Goal: Information Seeking & Learning: Compare options

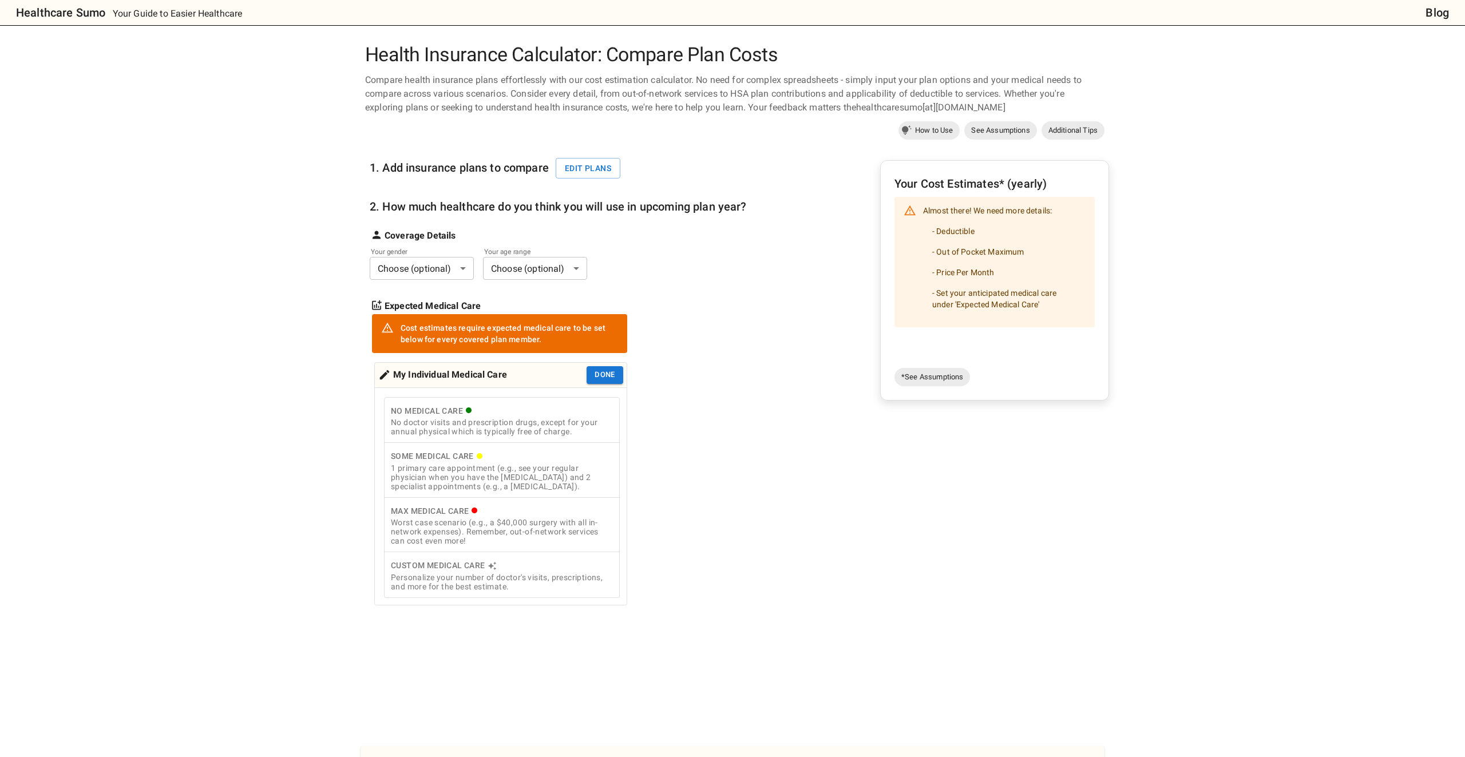
click at [1177, 204] on div "Health Insurance Calculator: Compare Plan Costs Compare health insurance plans …" at bounding box center [732, 547] width 1172 height 1009
click at [583, 167] on button "Edit plans" at bounding box center [588, 168] width 65 height 21
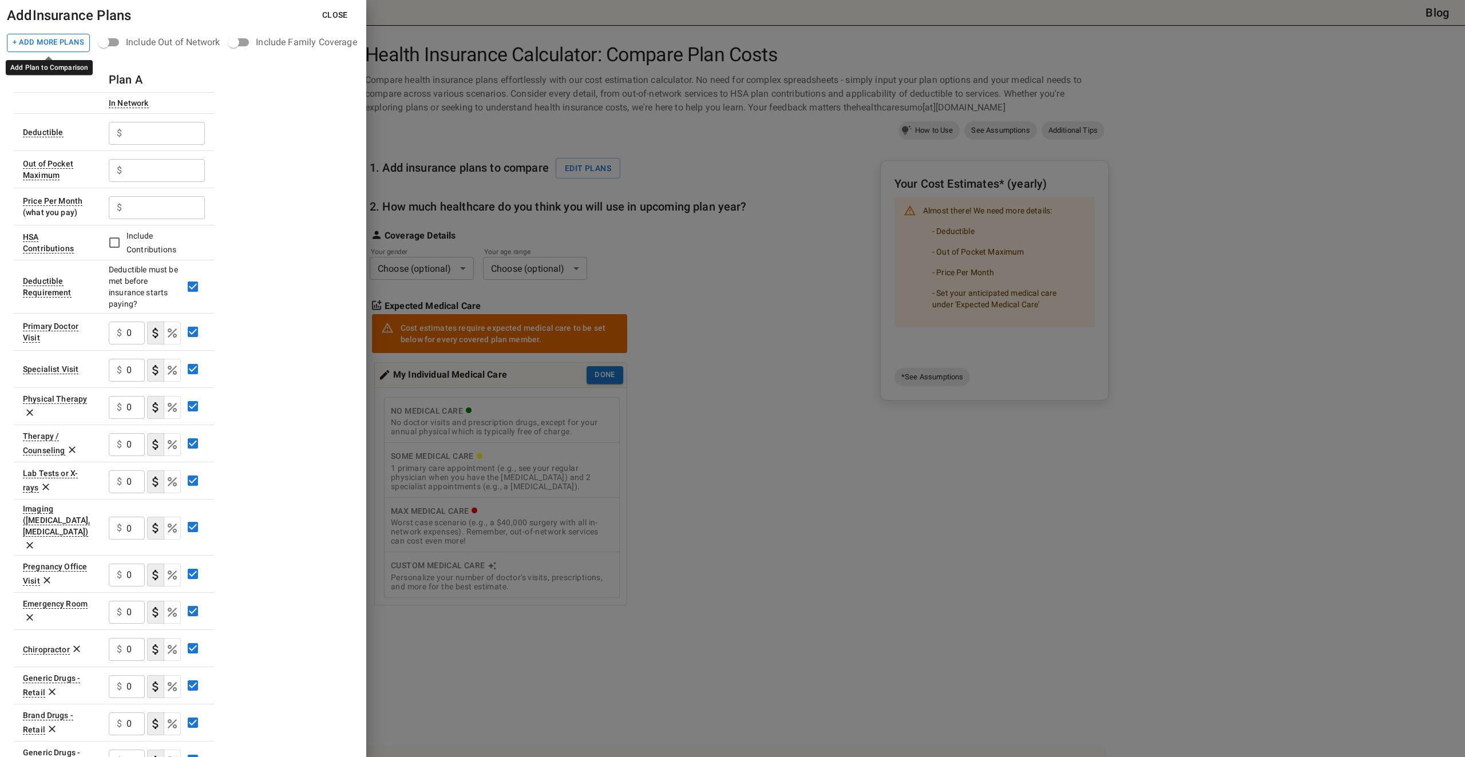
click at [72, 44] on button "+ Add More Plans" at bounding box center [48, 43] width 83 height 18
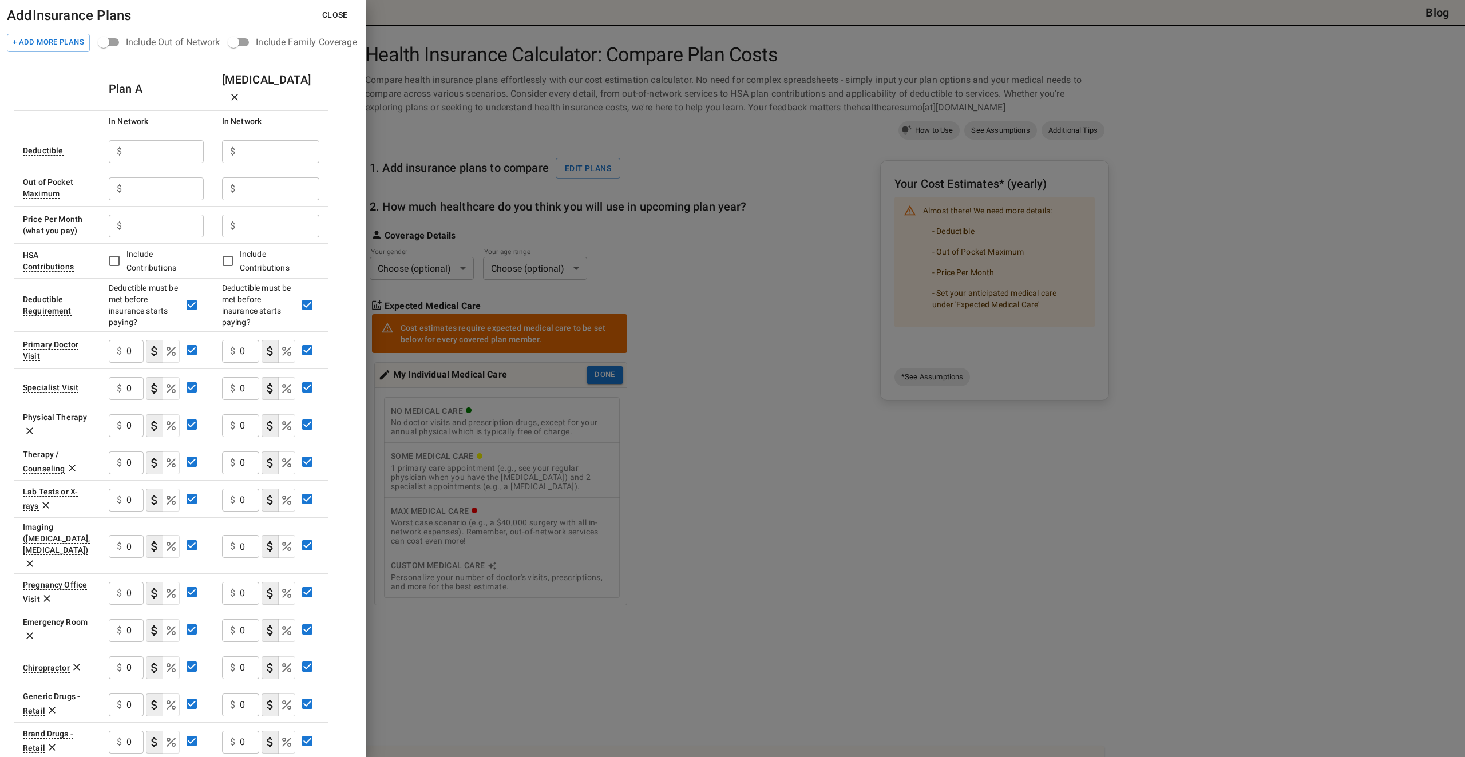
click at [32, 428] on icon at bounding box center [29, 431] width 7 height 7
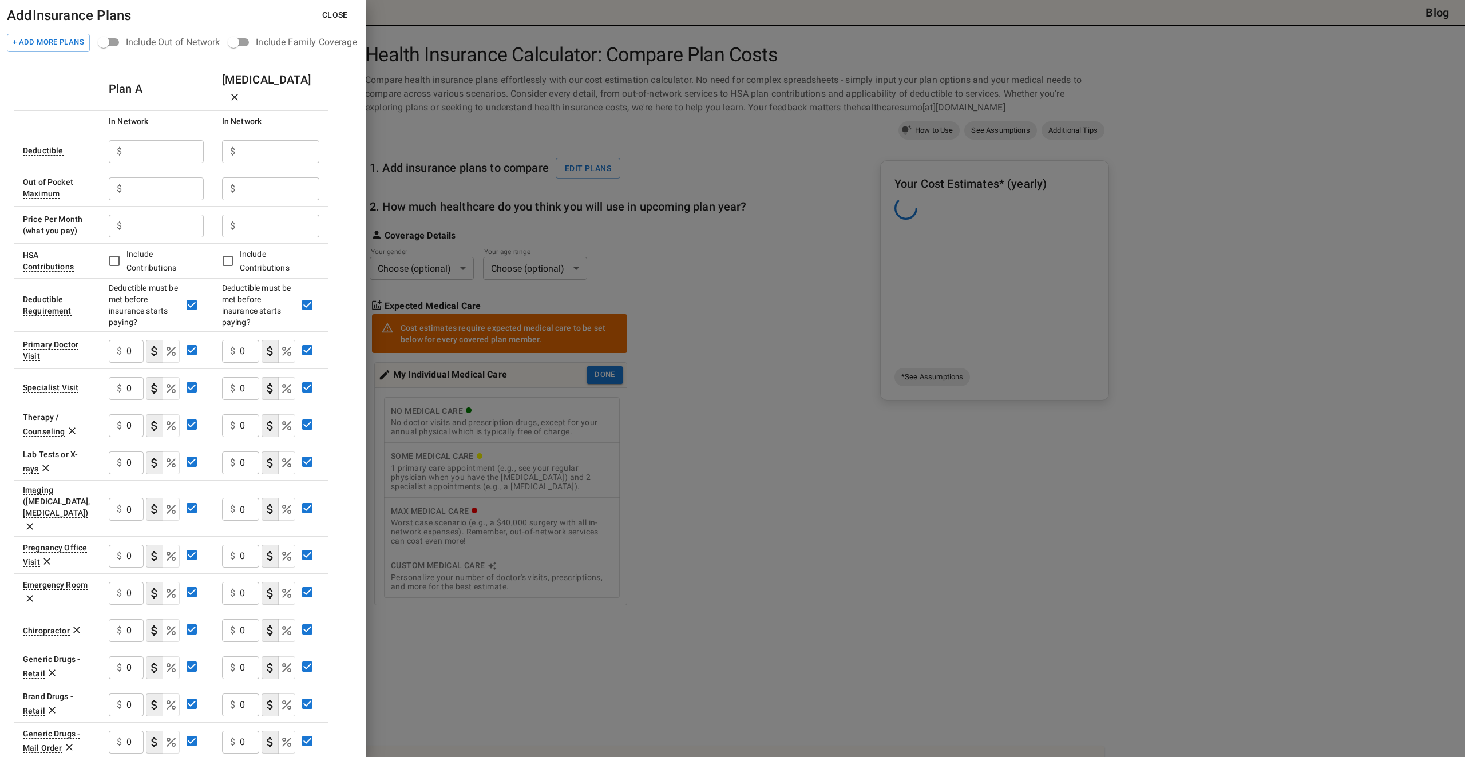
click at [74, 425] on icon at bounding box center [71, 430] width 11 height 11
click at [46, 425] on icon at bounding box center [45, 430] width 11 height 11
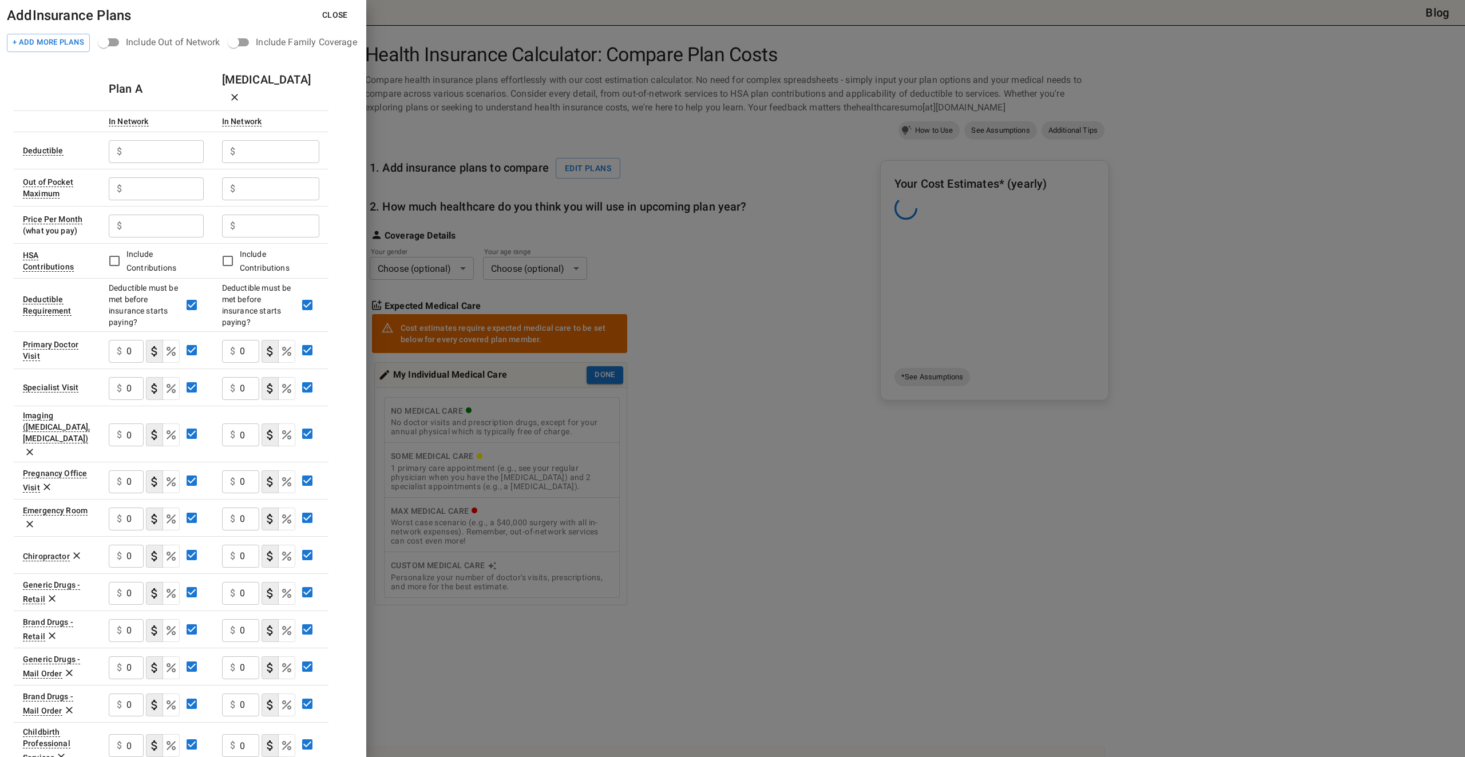
click at [35, 446] on icon at bounding box center [29, 451] width 11 height 11
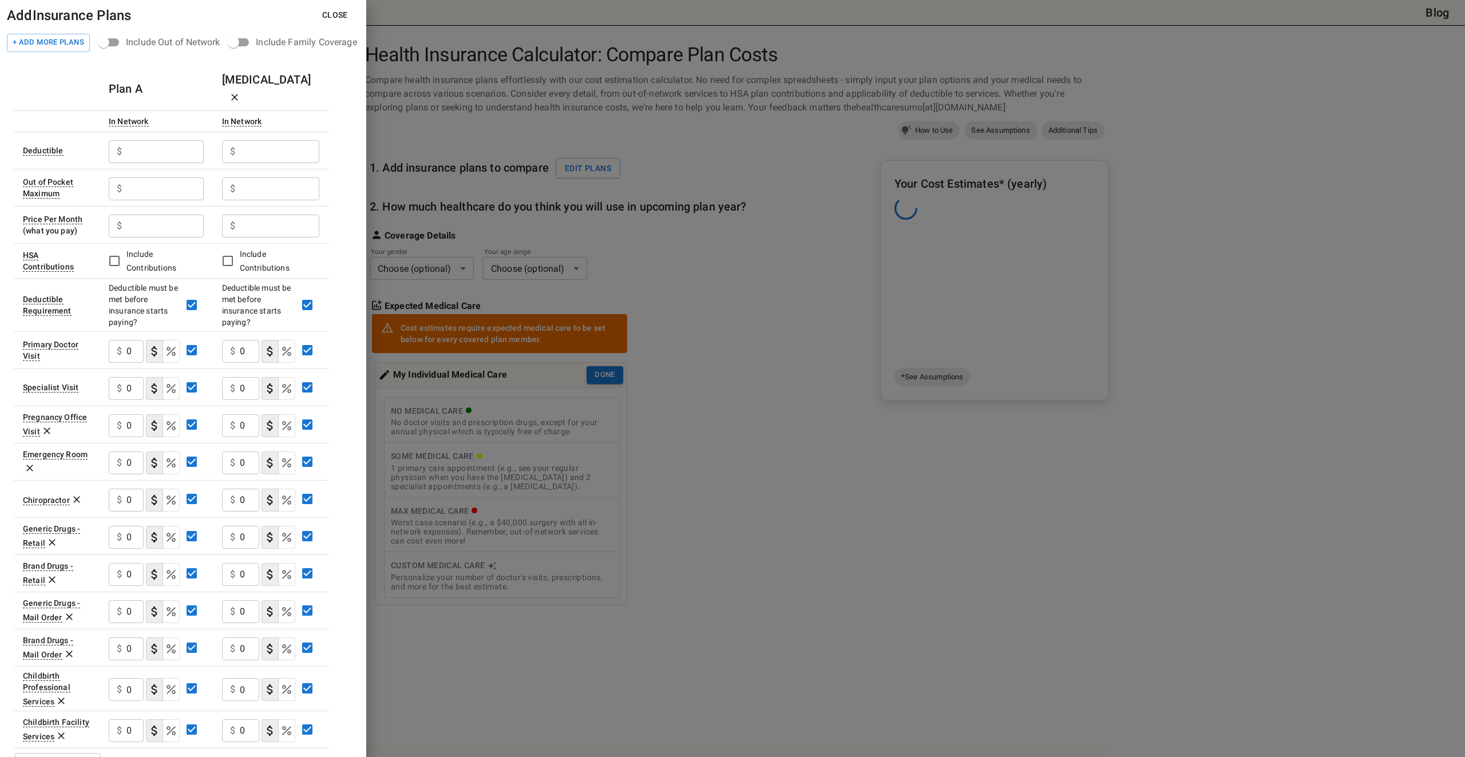
click at [45, 425] on icon at bounding box center [46, 430] width 11 height 11
click at [74, 457] on icon at bounding box center [76, 462] width 11 height 11
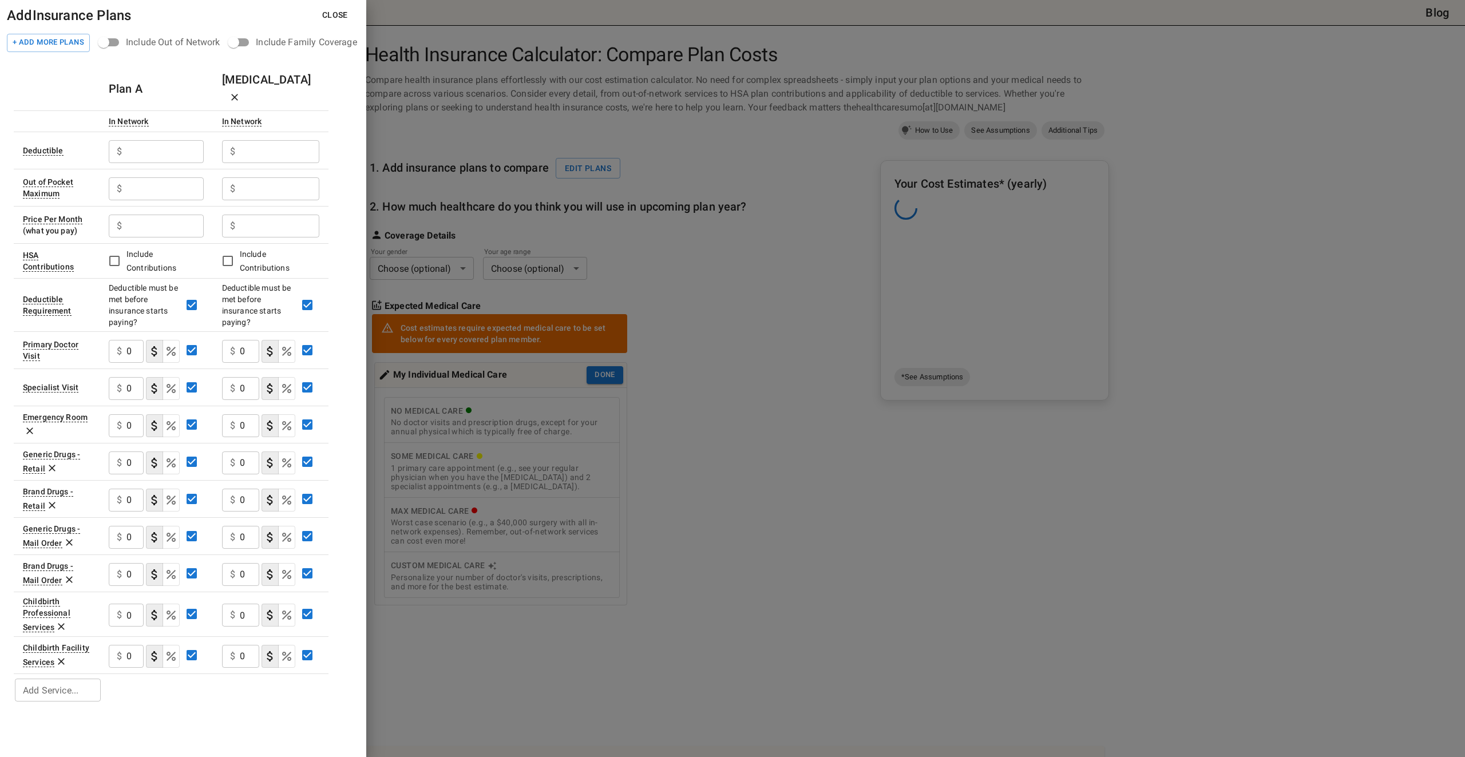
click at [55, 462] on icon at bounding box center [51, 467] width 11 height 11
click at [52, 465] on icon at bounding box center [52, 468] width 7 height 7
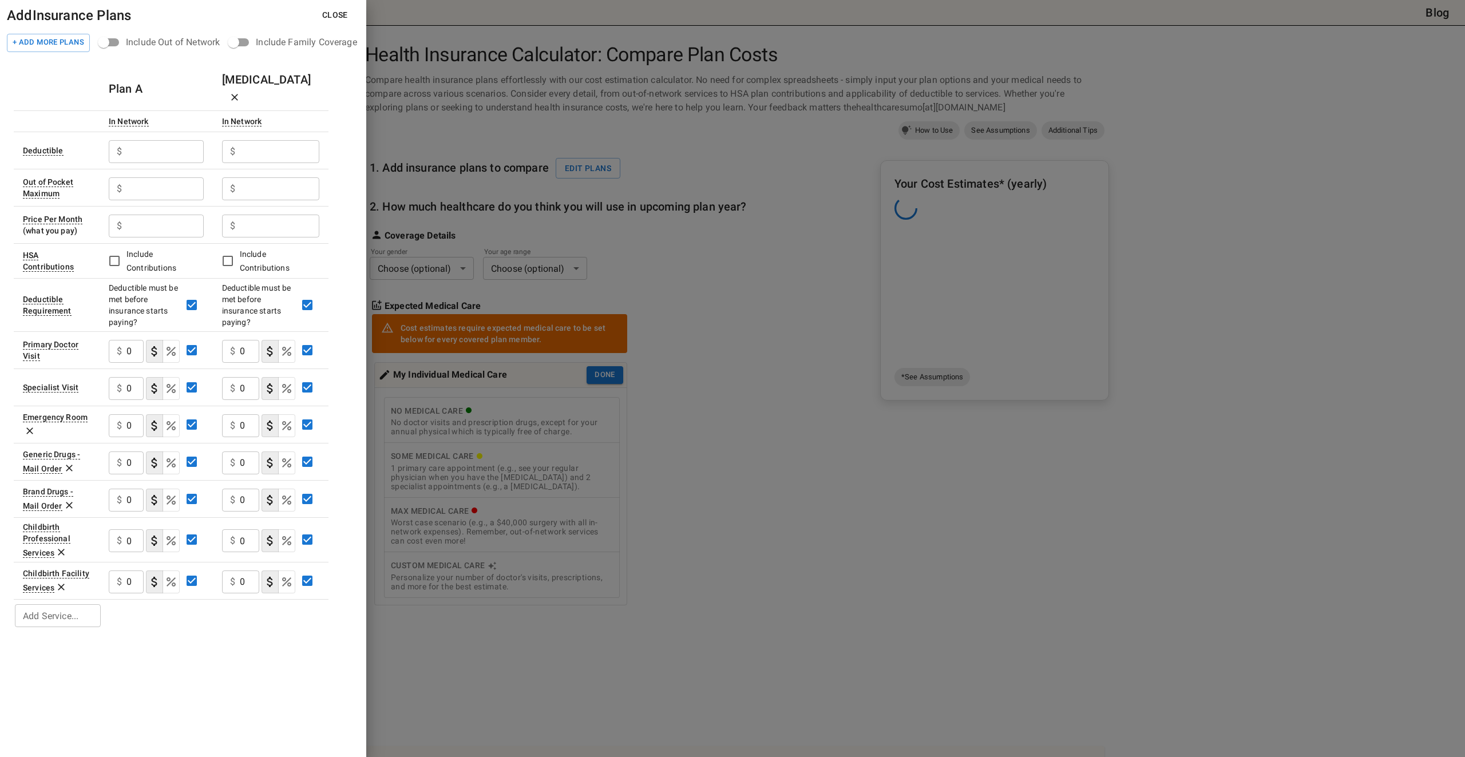
click at [65, 462] on icon at bounding box center [69, 467] width 11 height 11
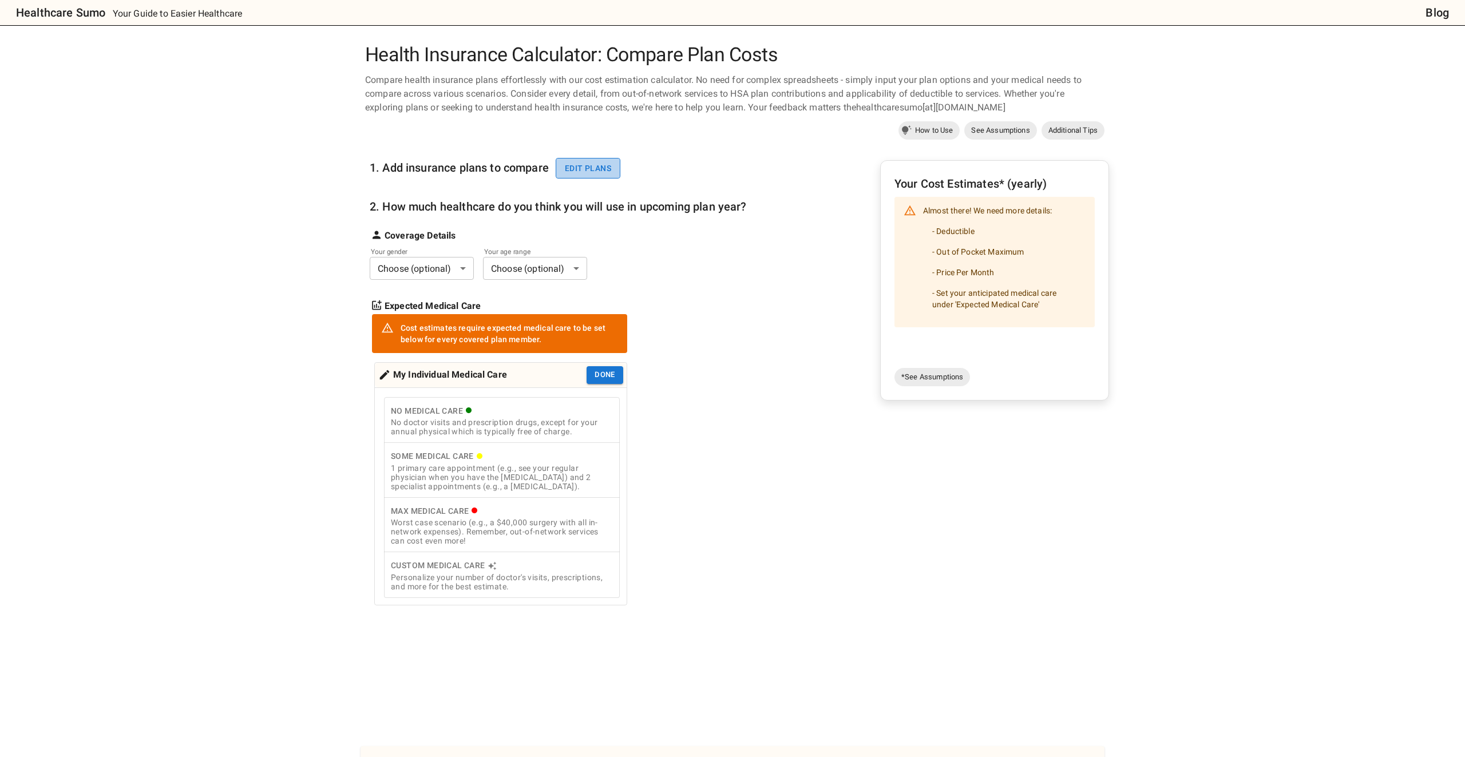
click at [585, 172] on button "Edit plans" at bounding box center [588, 168] width 65 height 21
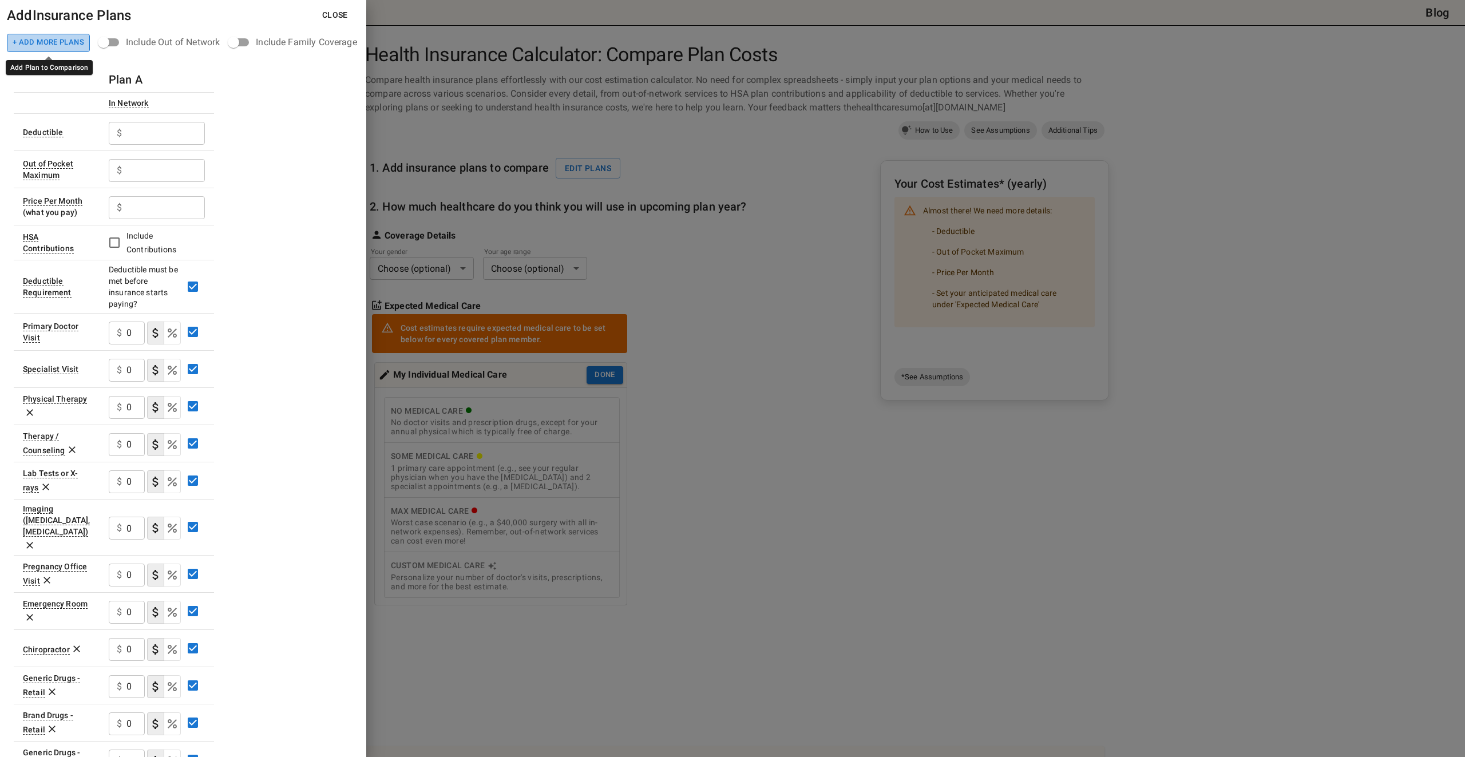
click at [64, 41] on button "+ Add More Plans" at bounding box center [48, 43] width 83 height 18
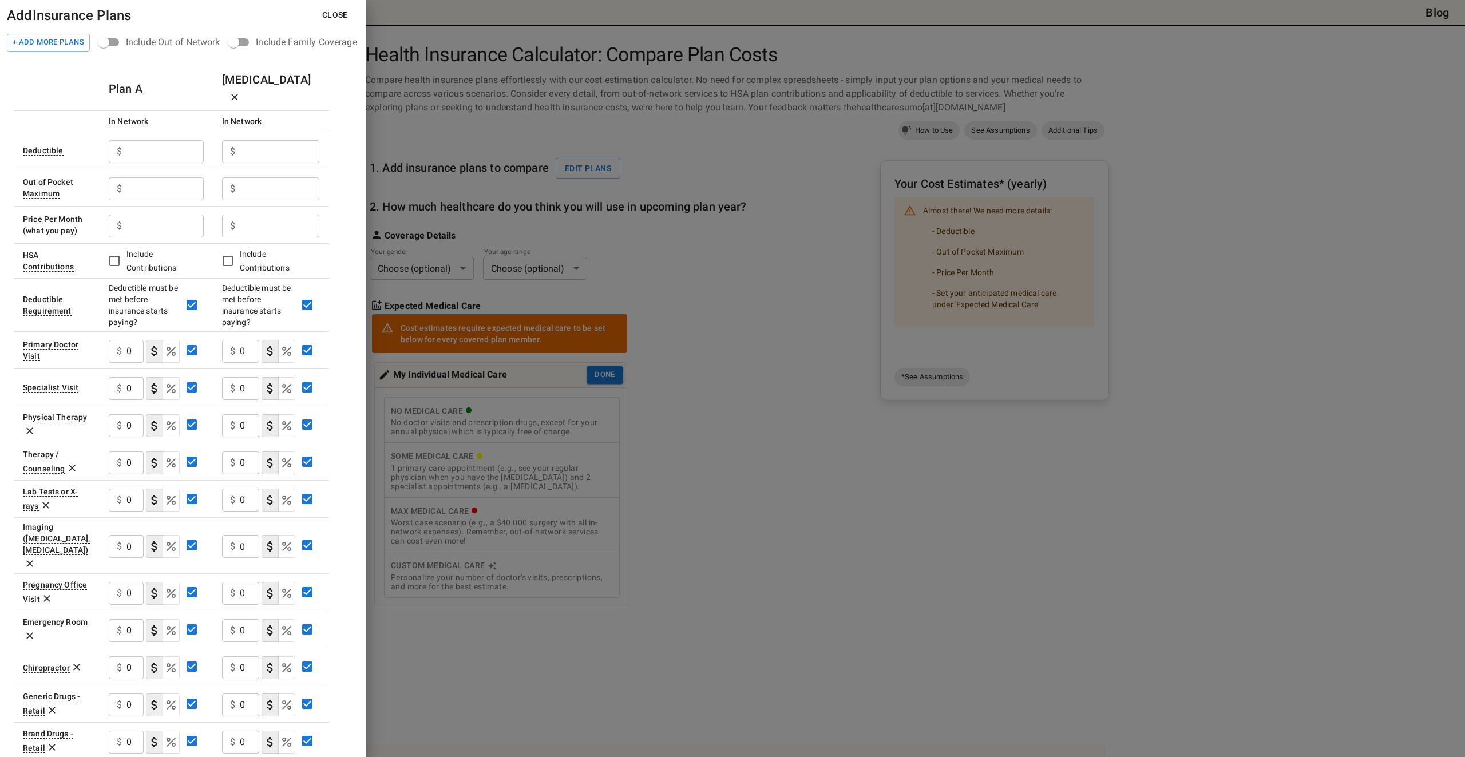
click at [172, 140] on input "text" at bounding box center [164, 151] width 77 height 23
type input "0"
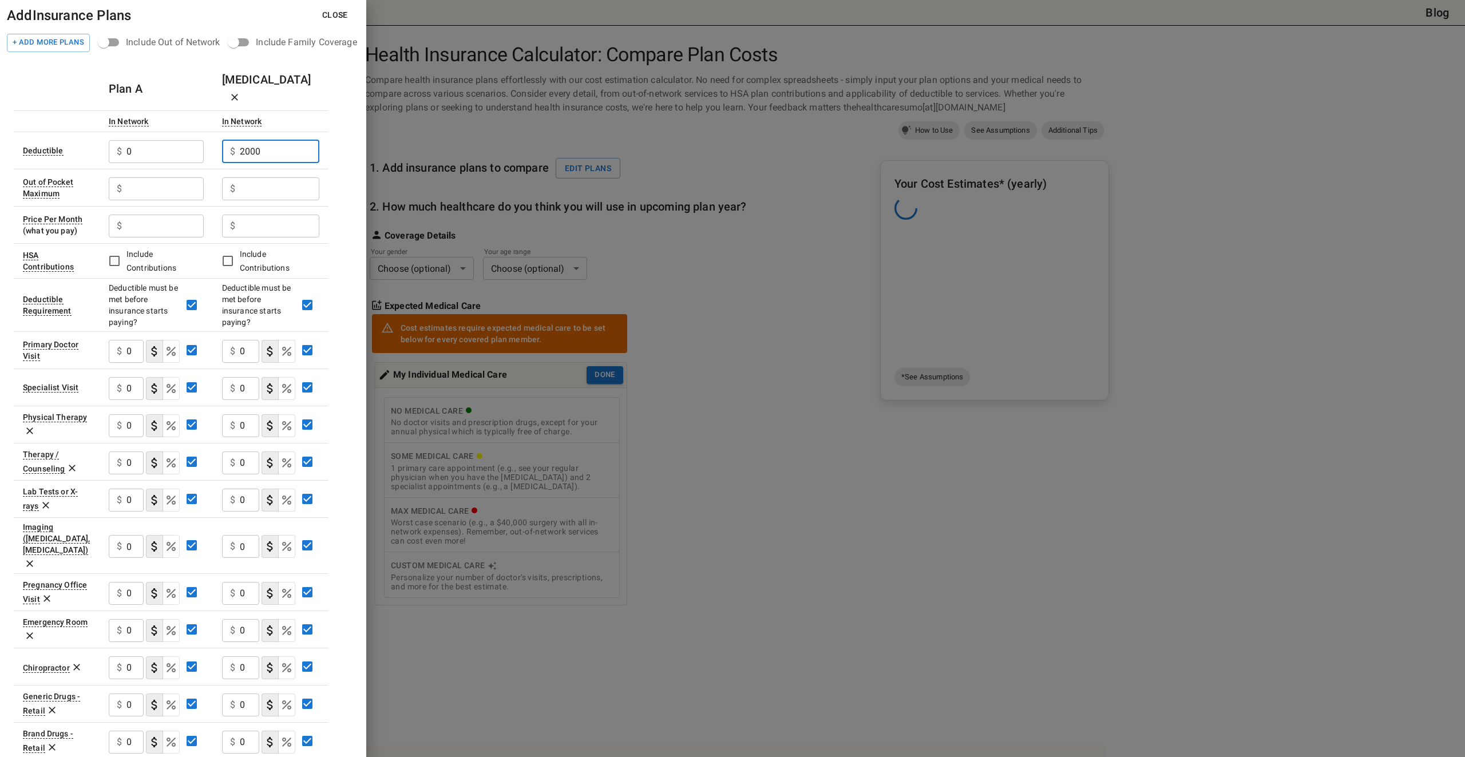
type input "2000"
type input "7500"
type input "6500"
type input "384.97"
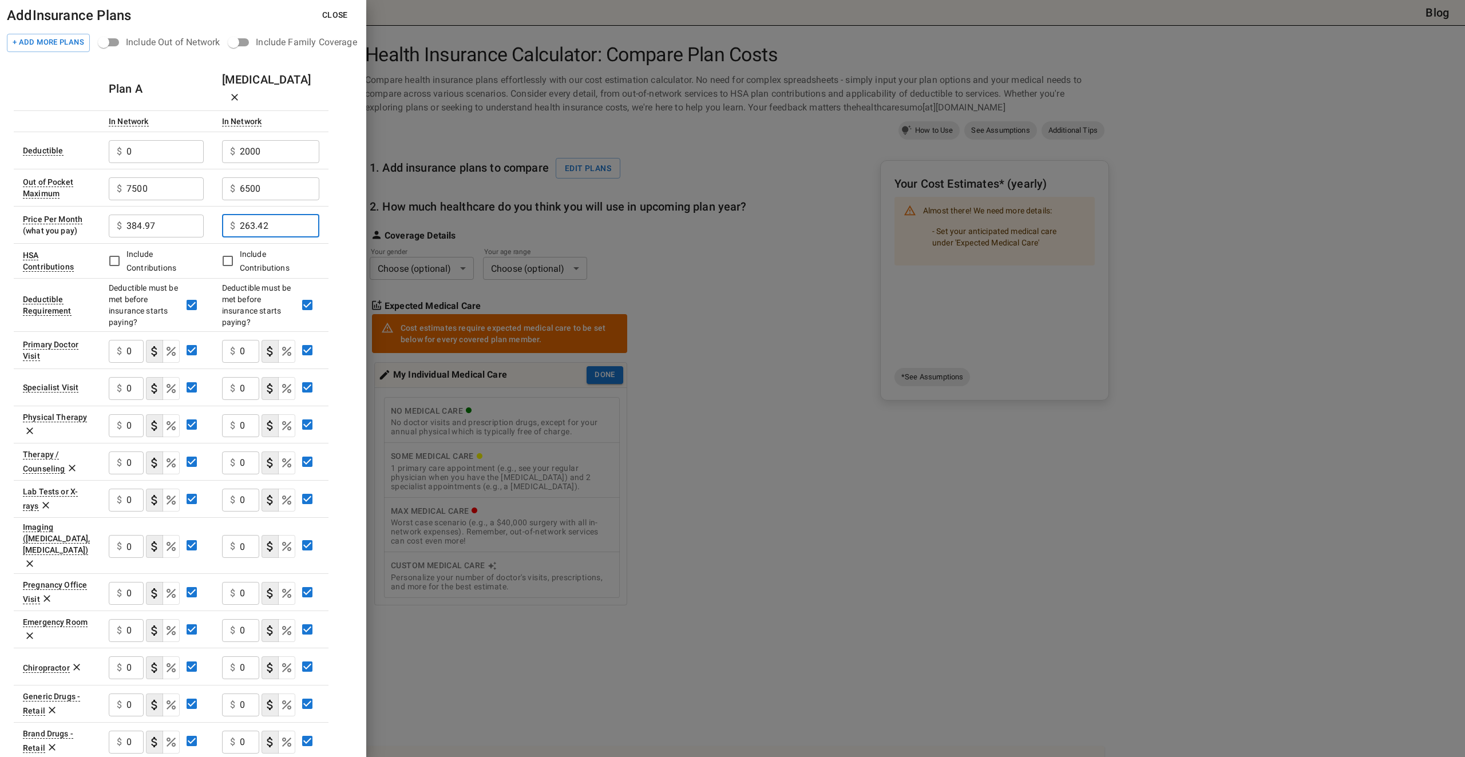
type input "263.42"
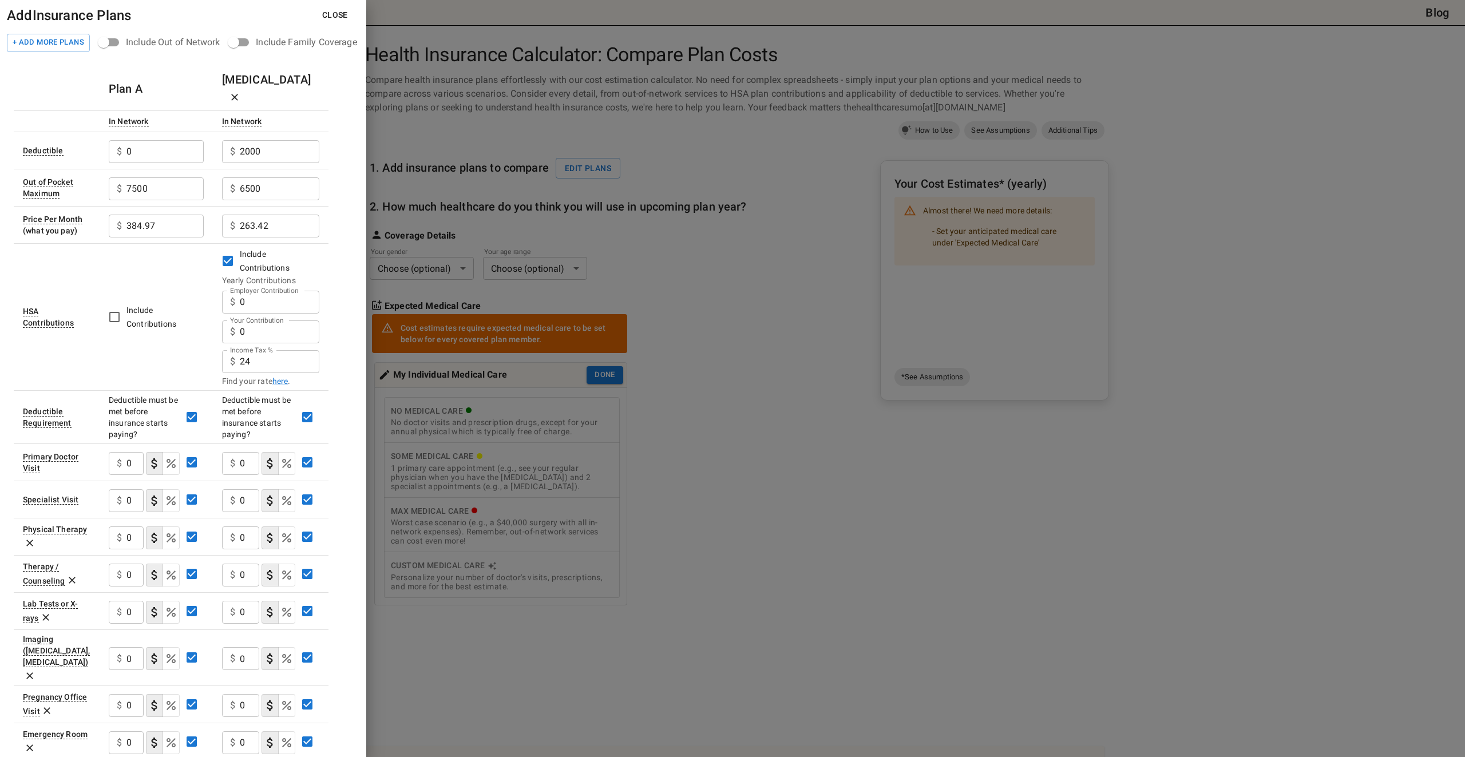
click at [272, 315] on label "Your Contribution" at bounding box center [257, 320] width 54 height 10
click at [204, 163] on input "0" at bounding box center [164, 151] width 77 height 23
click at [272, 315] on label "Your Contribution" at bounding box center [257, 320] width 54 height 10
click at [204, 163] on input "0" at bounding box center [164, 151] width 77 height 23
click at [272, 320] on input "0" at bounding box center [280, 331] width 80 height 23
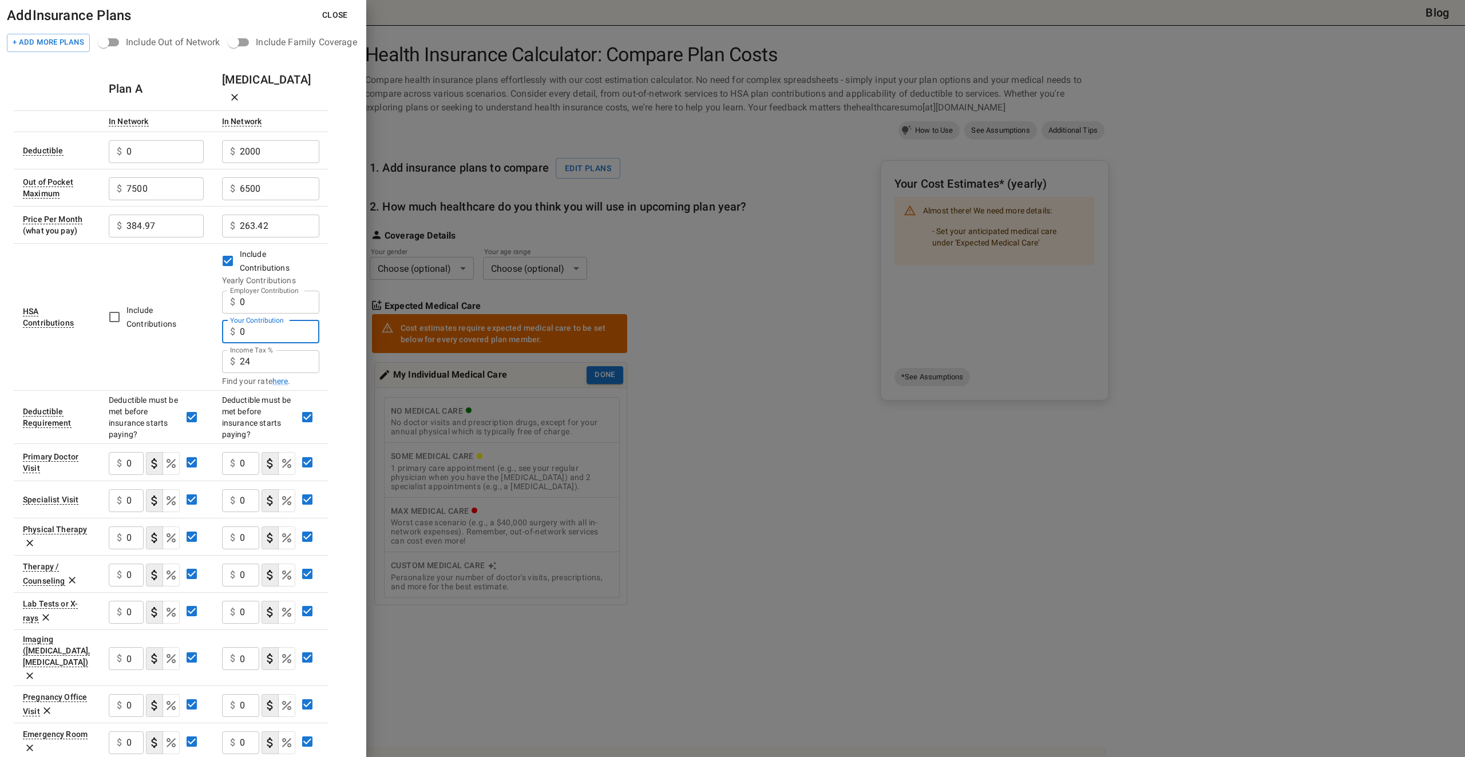
click at [272, 320] on input "0" at bounding box center [280, 331] width 80 height 23
type input "4300"
click at [136, 452] on input "0" at bounding box center [134, 463] width 17 height 23
type input "20"
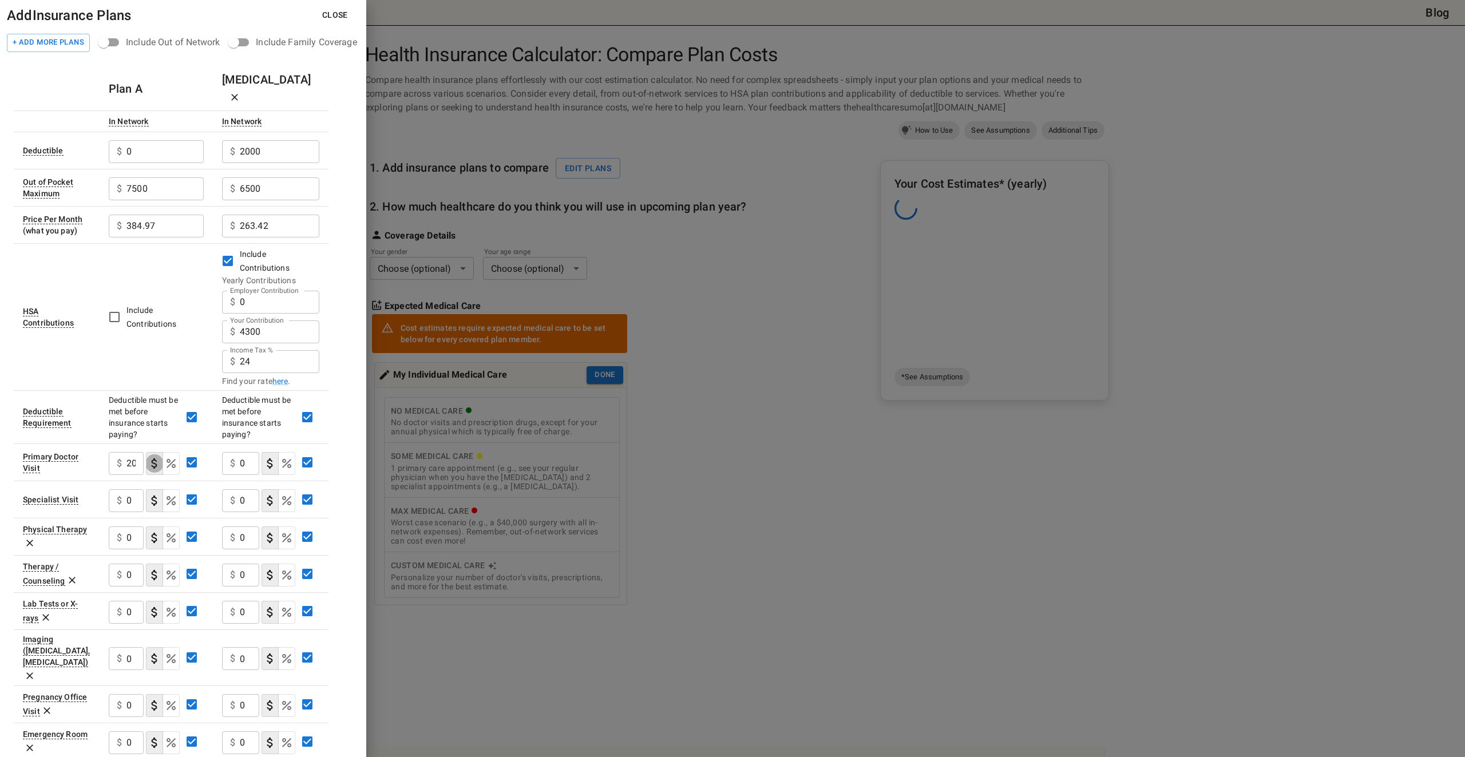
type button "COPAYMENT"
type button "COINSURANCE"
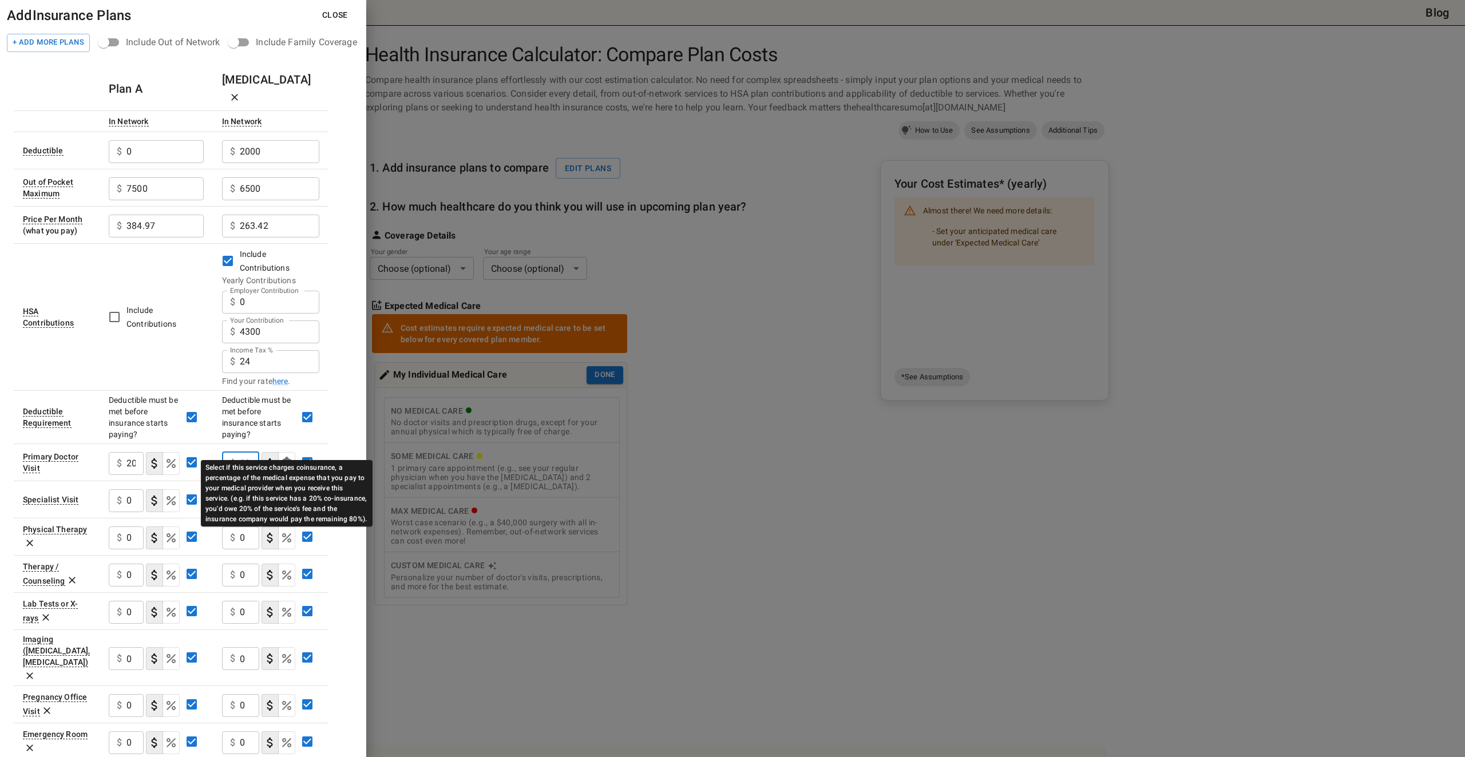
type input "20"
click at [289, 457] on icon "Select if this service charges coinsurance, a percentage of the medical expense…" at bounding box center [287, 464] width 14 height 14
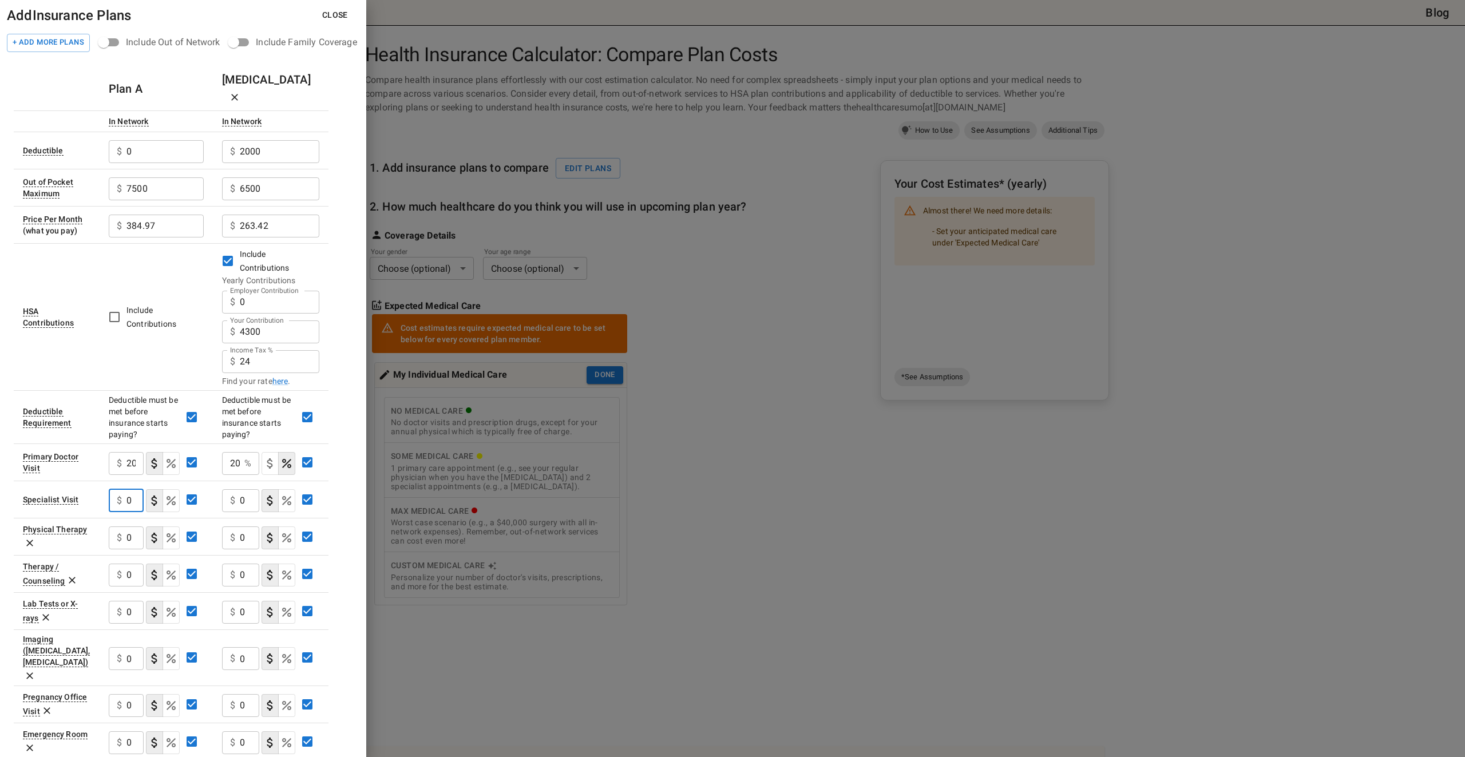
click at [135, 489] on input "0" at bounding box center [134, 500] width 17 height 23
type input "20"
drag, startPoint x: 241, startPoint y: 481, endPoint x: 248, endPoint y: 480, distance: 6.9
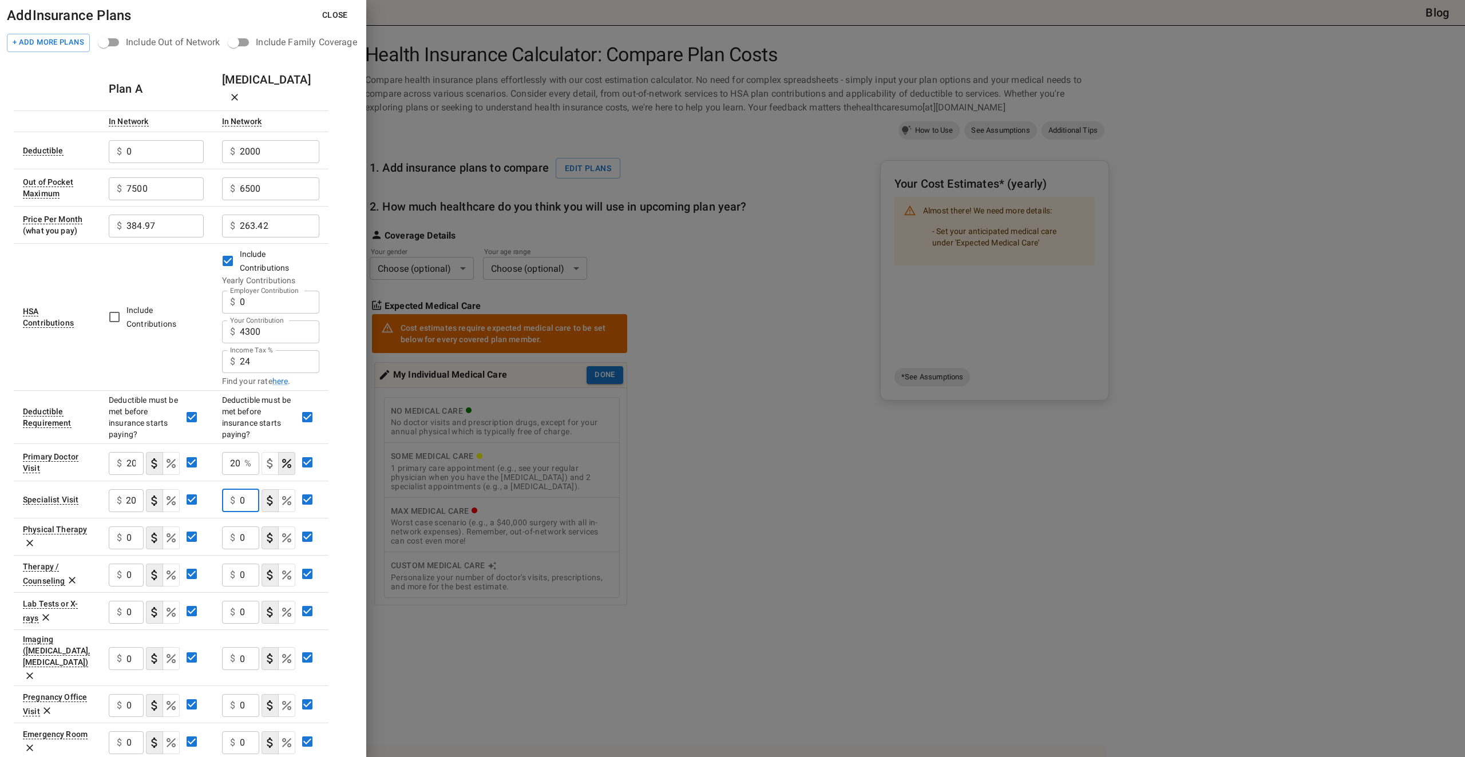
click at [248, 489] on input "0" at bounding box center [249, 500] width 19 height 23
type input "20"
click at [294, 489] on button "coinsurance" at bounding box center [286, 500] width 17 height 23
click at [132, 731] on input "0" at bounding box center [134, 742] width 17 height 23
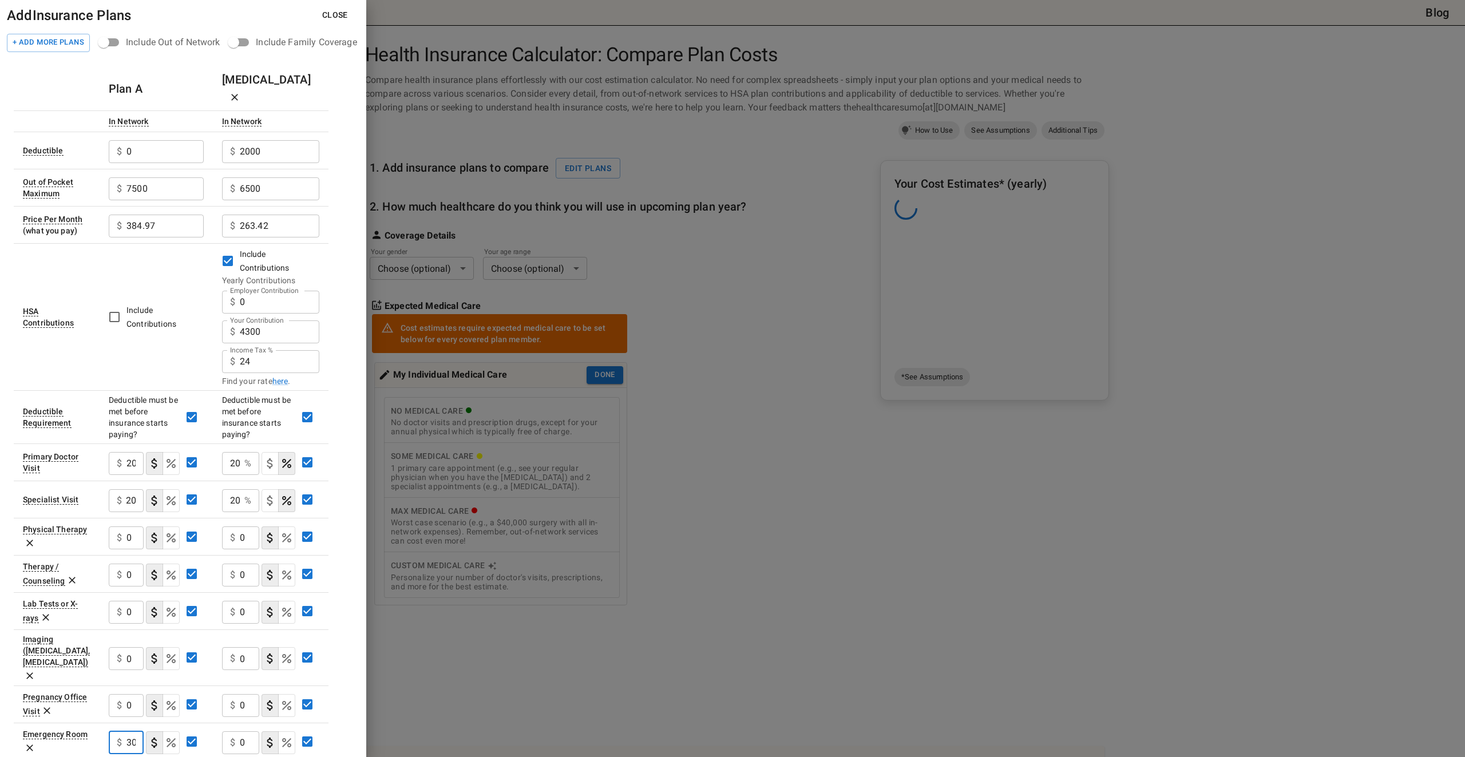
scroll to position [0, 6]
type input "300"
click at [246, 731] on input "0" at bounding box center [249, 742] width 19 height 23
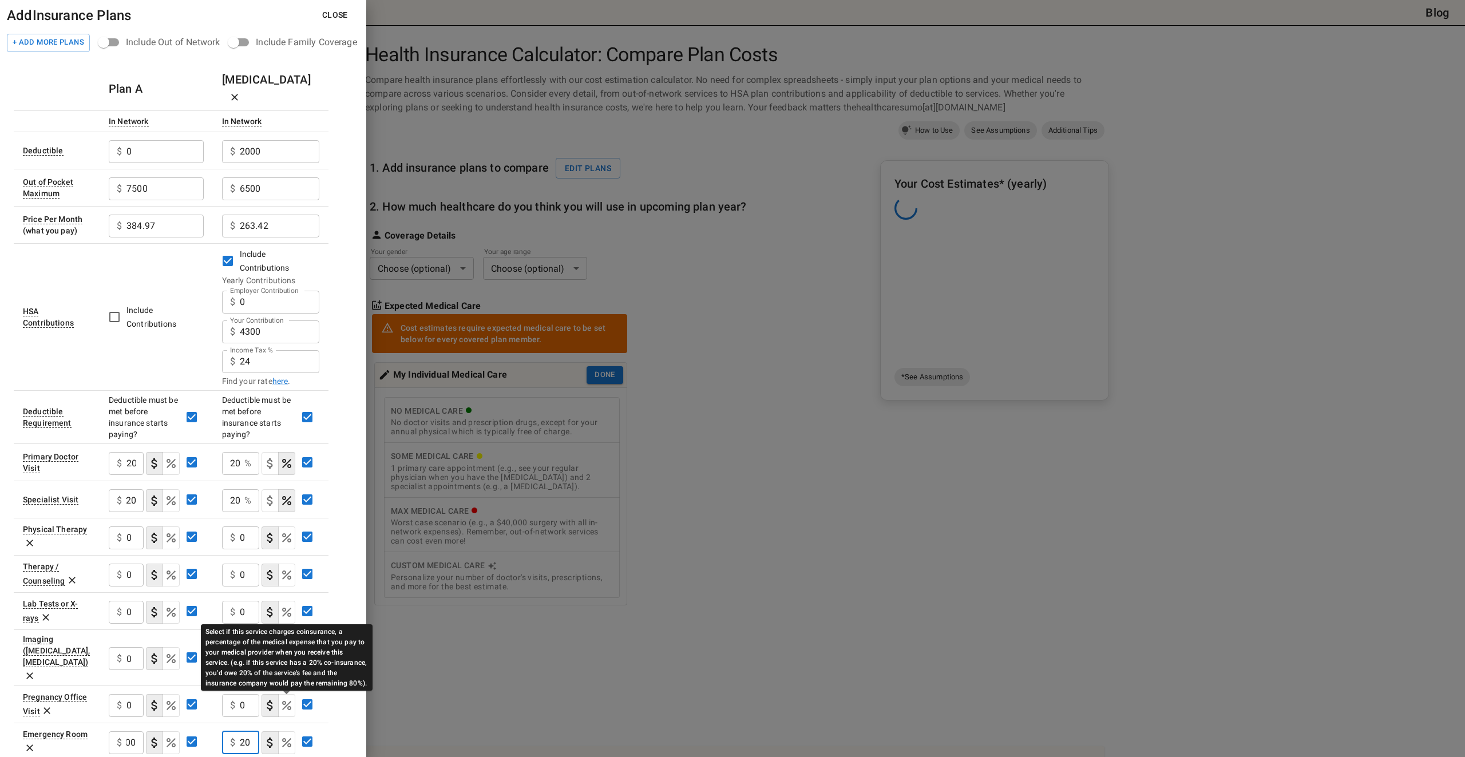
type input "20"
click at [283, 738] on icon "Select if this service charges coinsurance, a percentage of the medical expense…" at bounding box center [286, 742] width 9 height 9
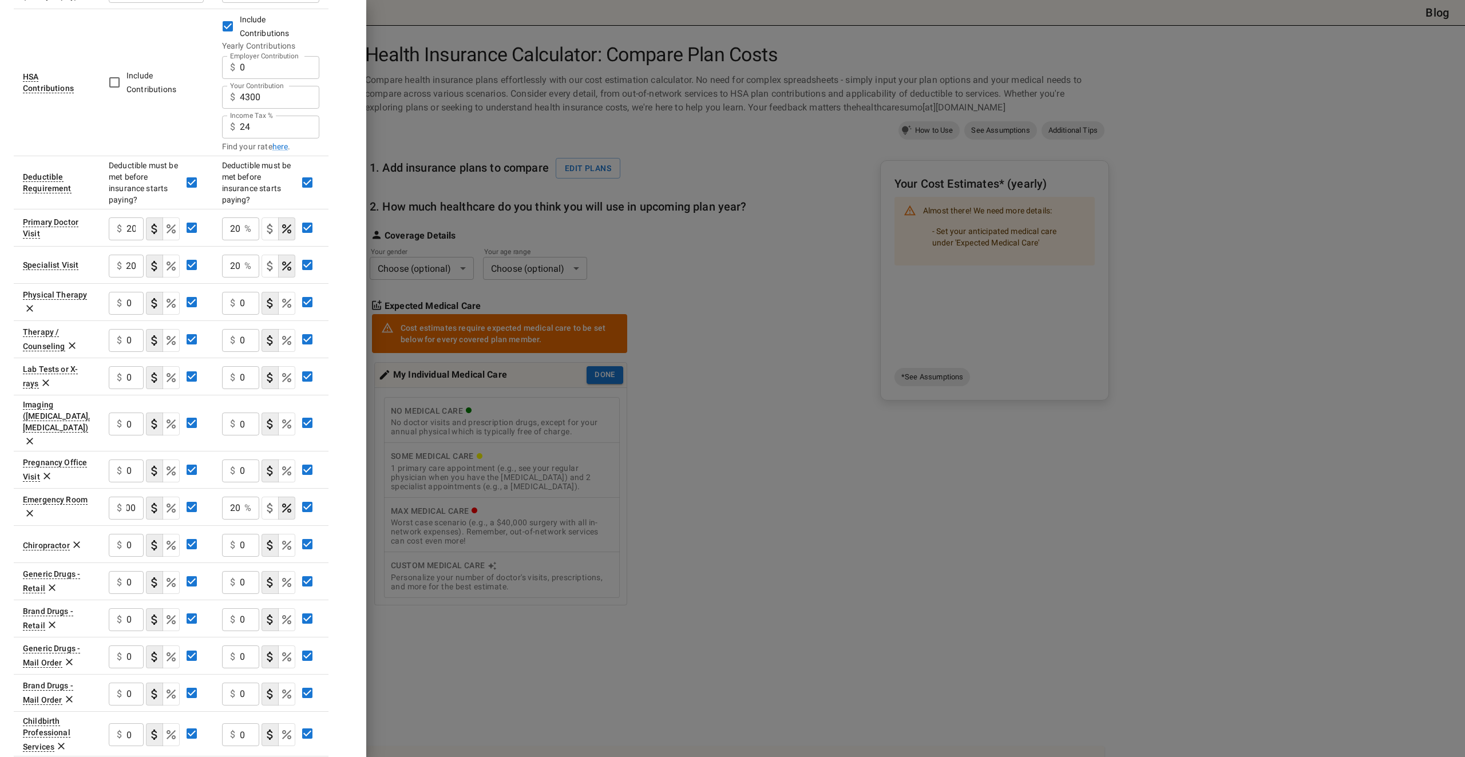
scroll to position [261, 0]
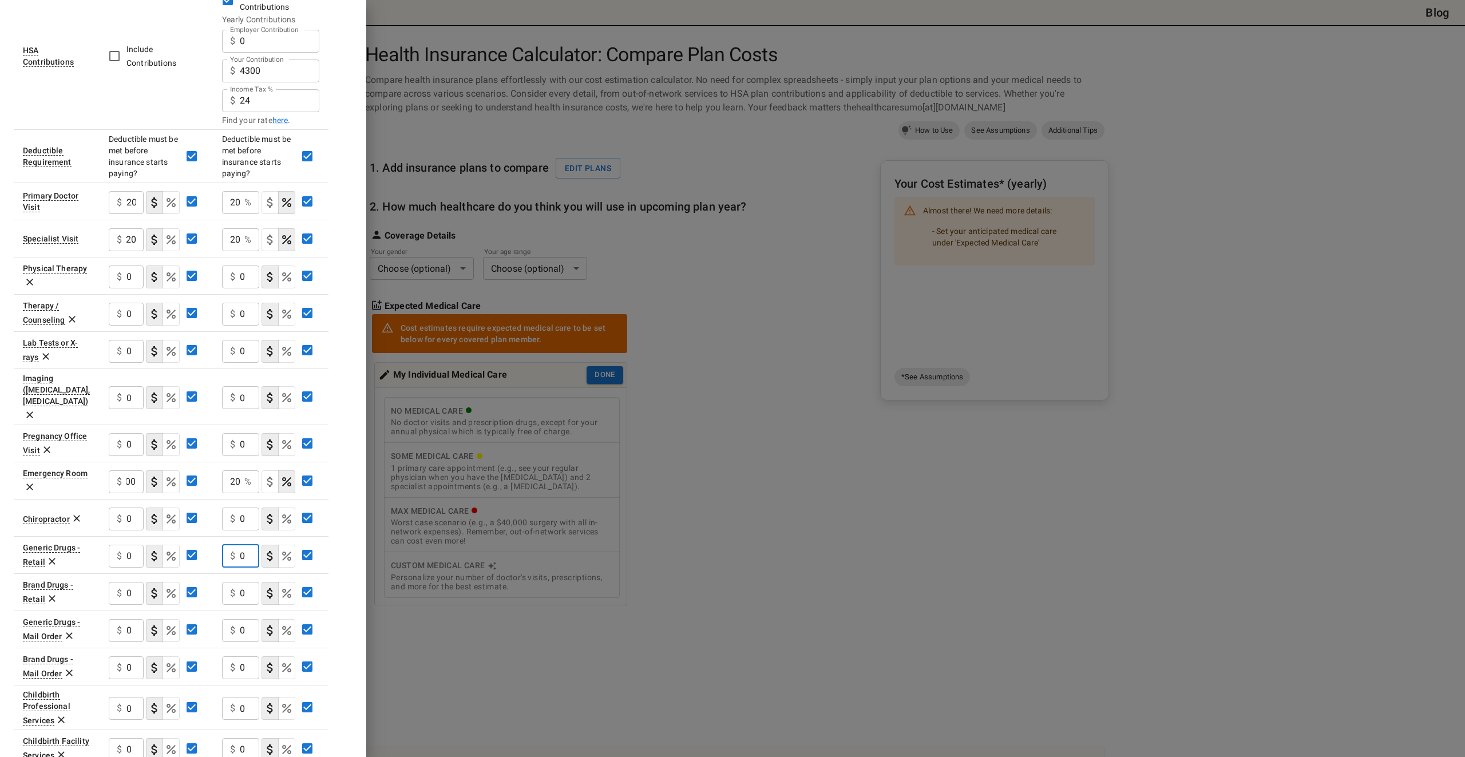
drag, startPoint x: 245, startPoint y: 517, endPoint x: 236, endPoint y: 517, distance: 9.2
click at [240, 545] on input "0" at bounding box center [249, 556] width 19 height 23
type input "2"
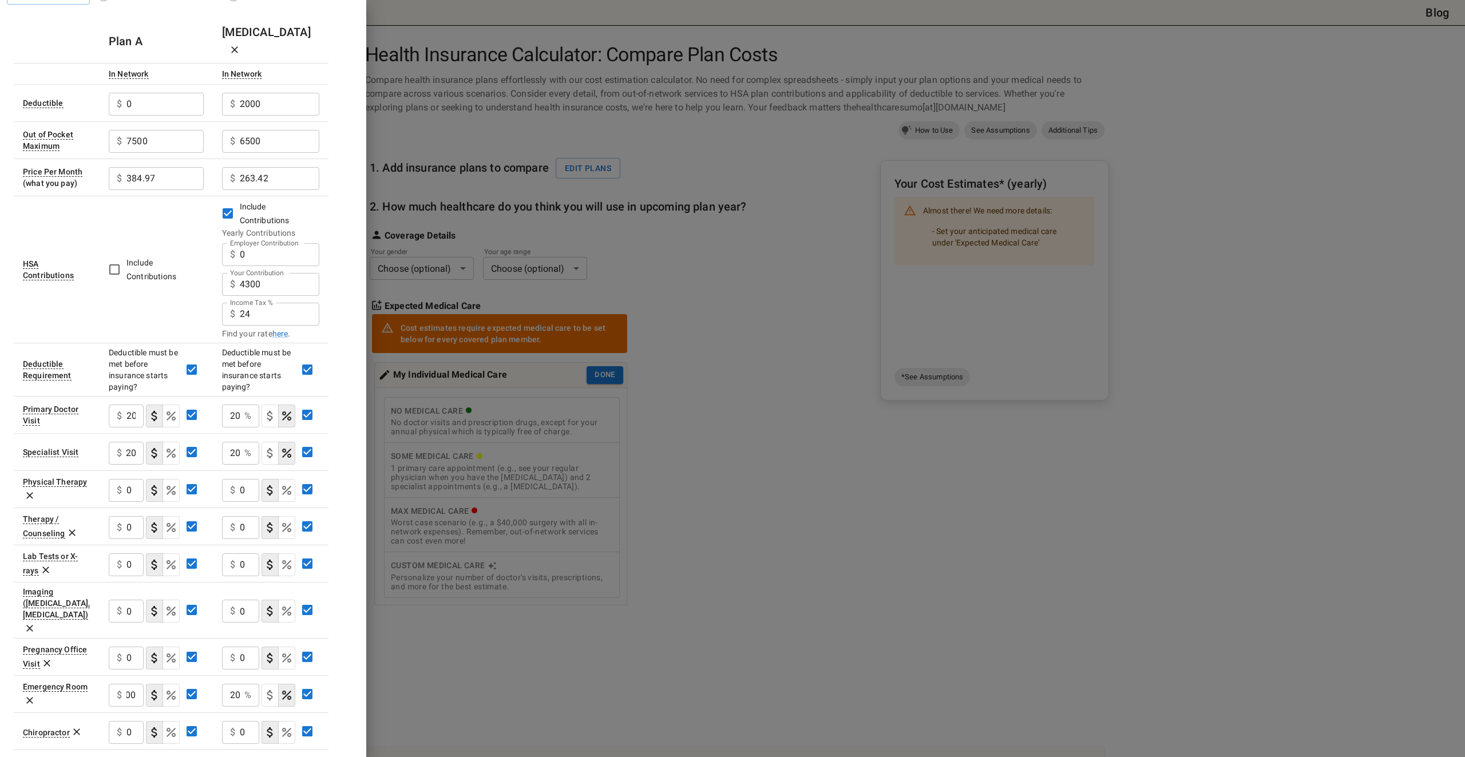
scroll to position [0, 0]
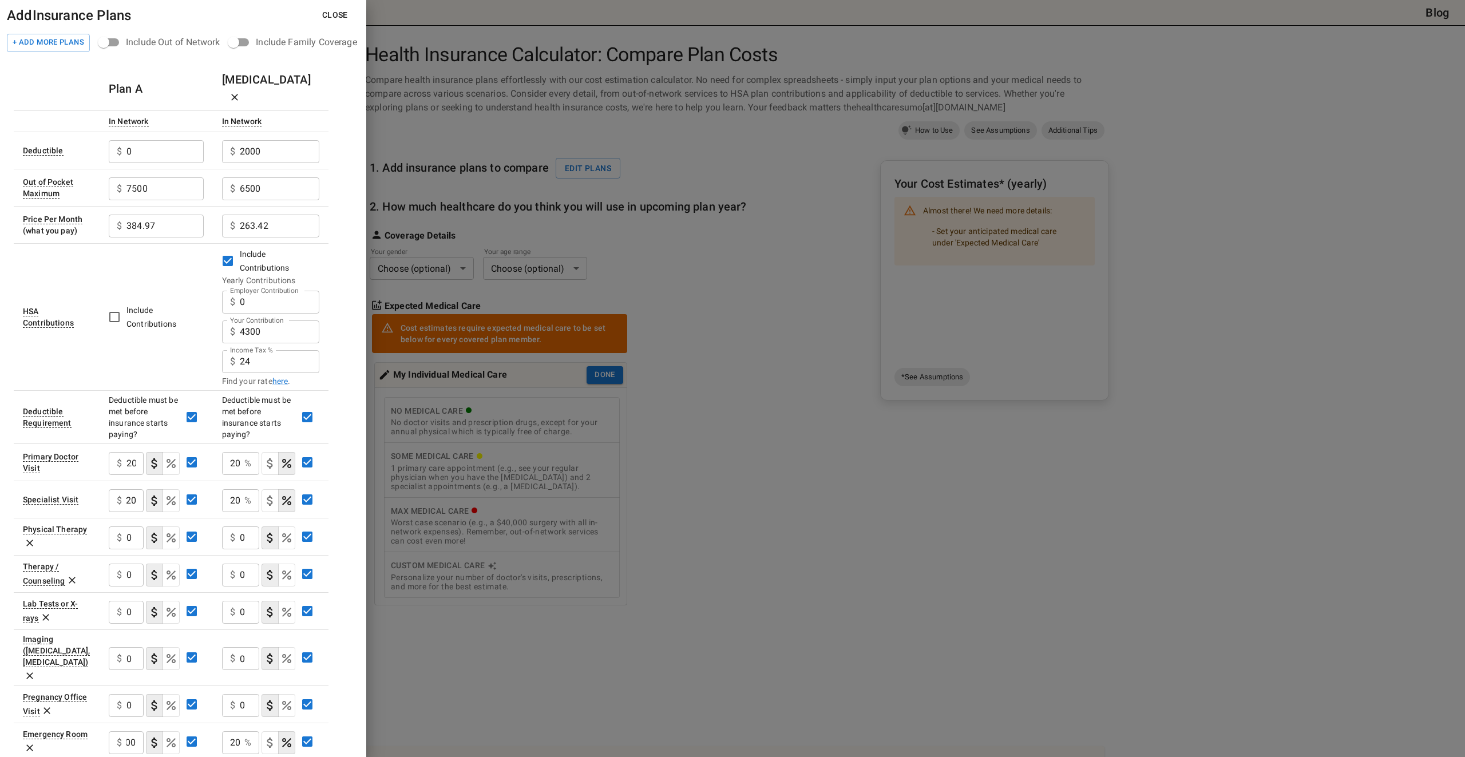
type input "10"
click at [340, 15] on button "Close" at bounding box center [335, 15] width 44 height 21
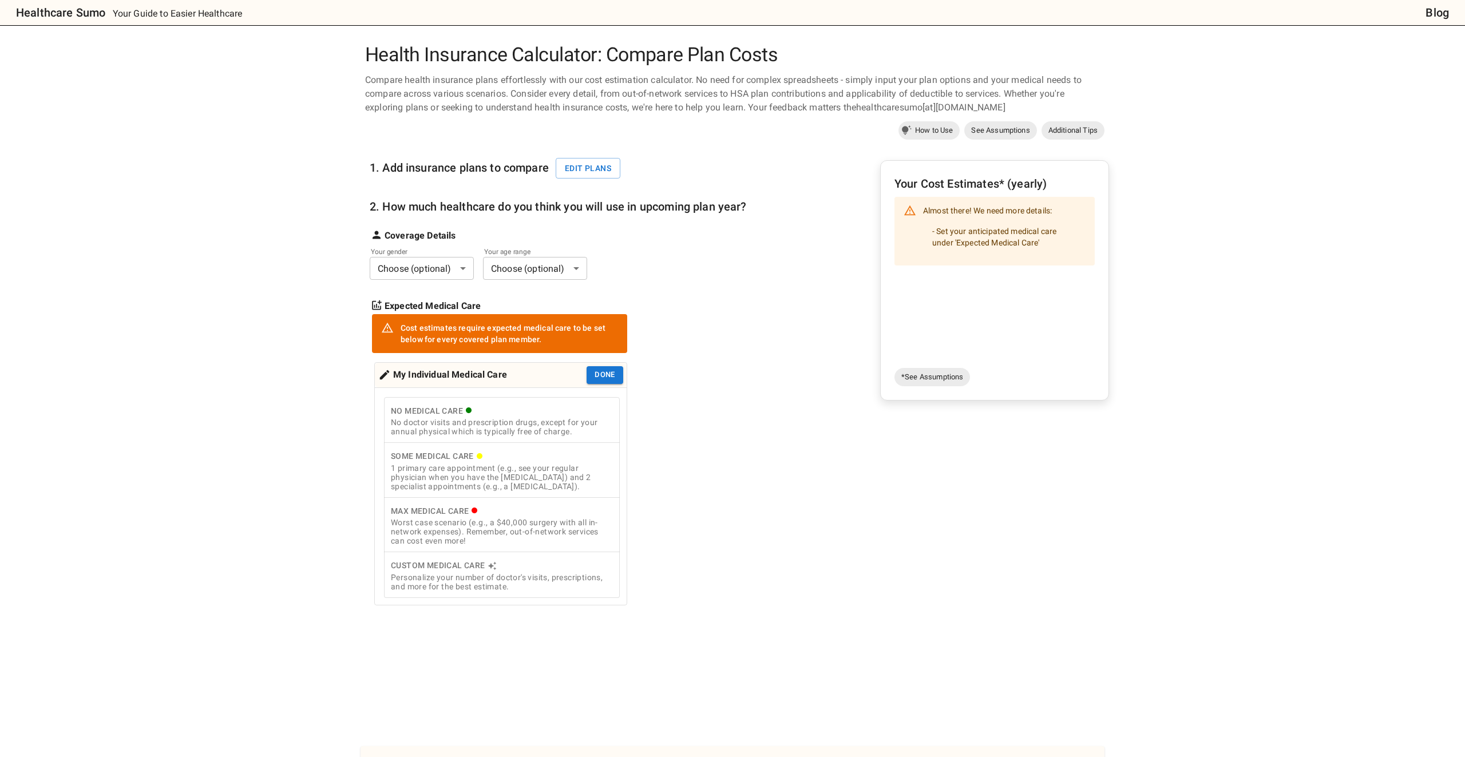
click at [509, 476] on div "1 primary care appointment (e.g., see your regular physician when you have the …" at bounding box center [502, 477] width 222 height 27
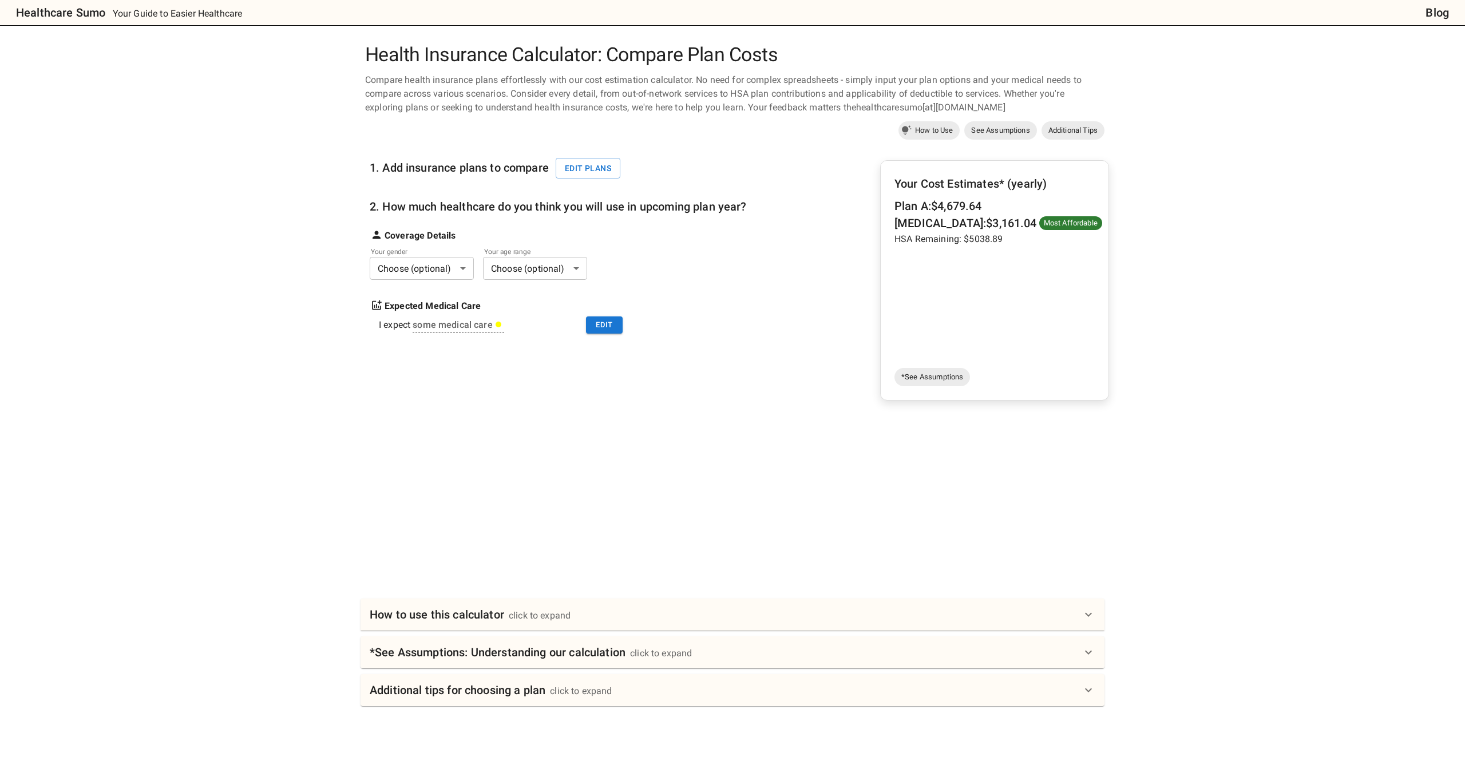
click at [560, 270] on body "Healthcare Sumo Your Guide to Easier Healthcare Blog Health Insurance Calculato…" at bounding box center [732, 452] width 1465 height 905
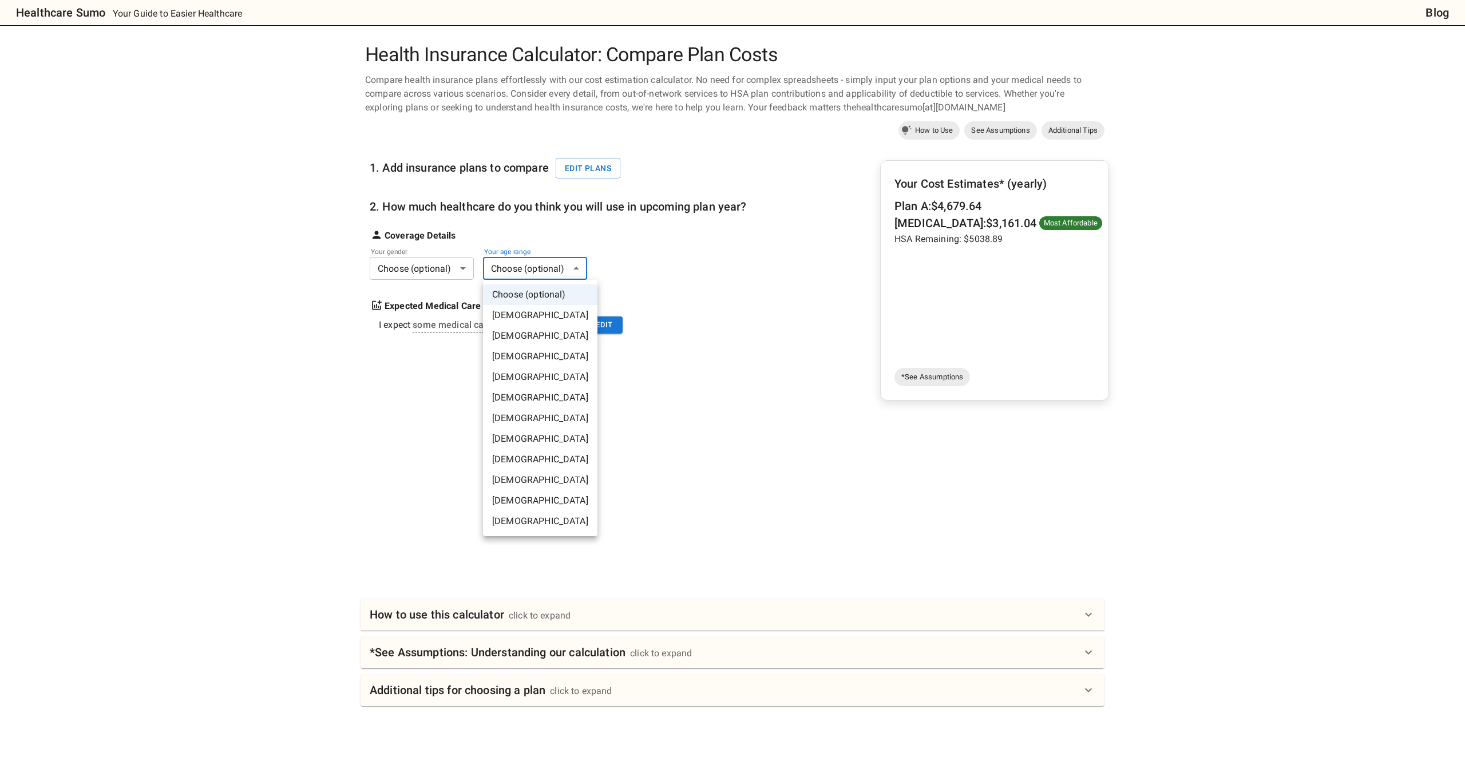
click at [551, 423] on li "40-45 years old" at bounding box center [540, 418] width 114 height 21
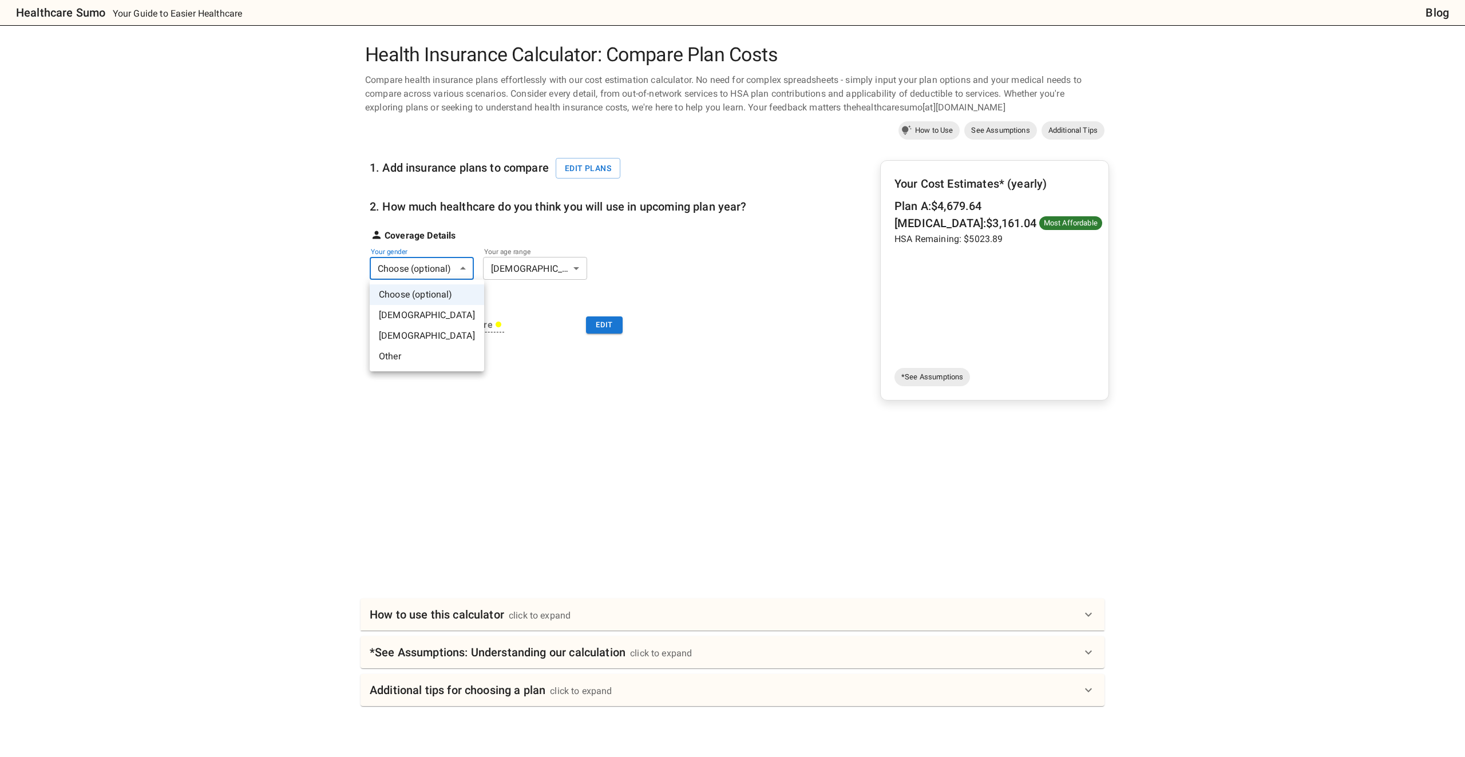
click at [461, 266] on body "Healthcare Sumo Your Guide to Easier Healthcare Blog Health Insurance Calculato…" at bounding box center [732, 452] width 1465 height 905
click at [435, 316] on li "Male" at bounding box center [427, 315] width 114 height 21
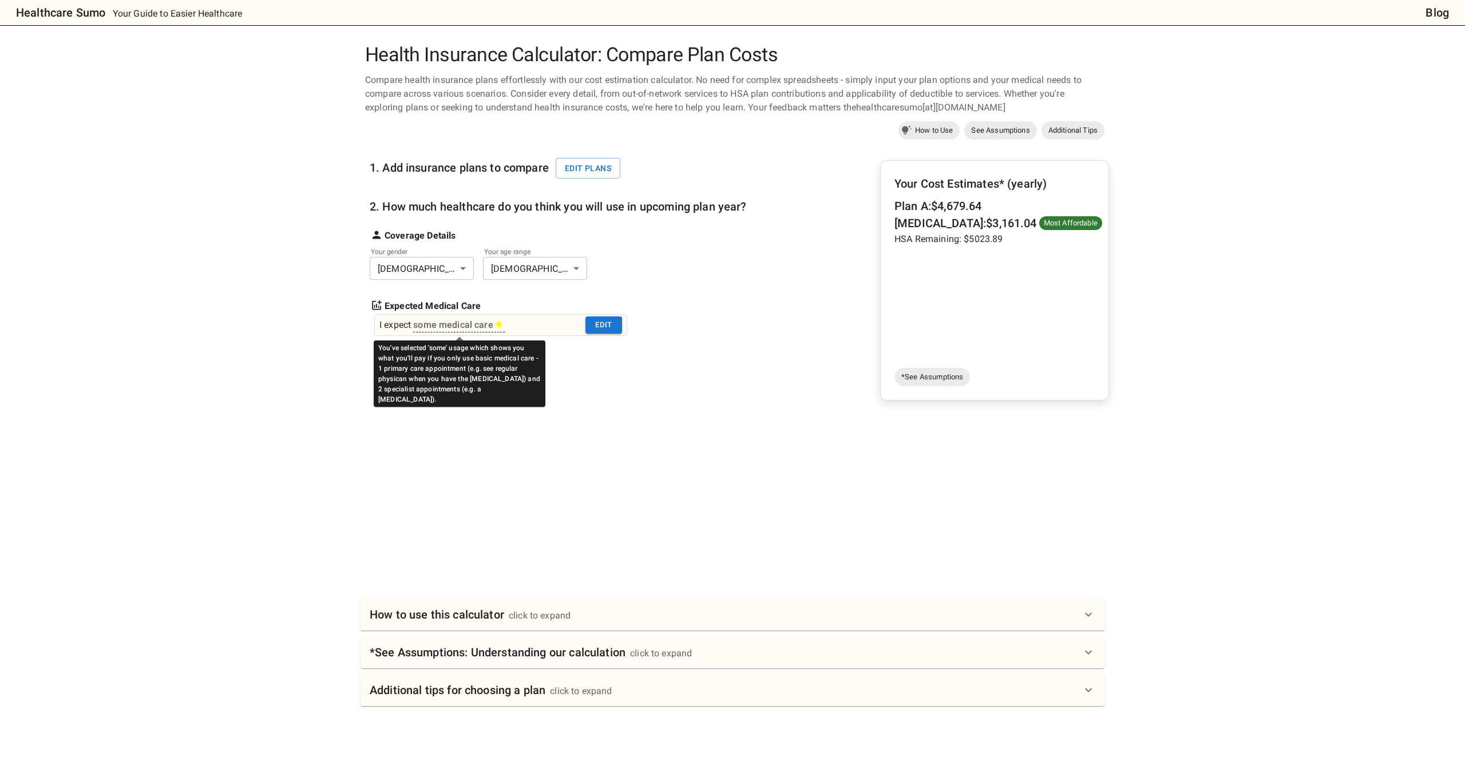
click at [479, 326] on div "some medical care" at bounding box center [457, 325] width 89 height 14
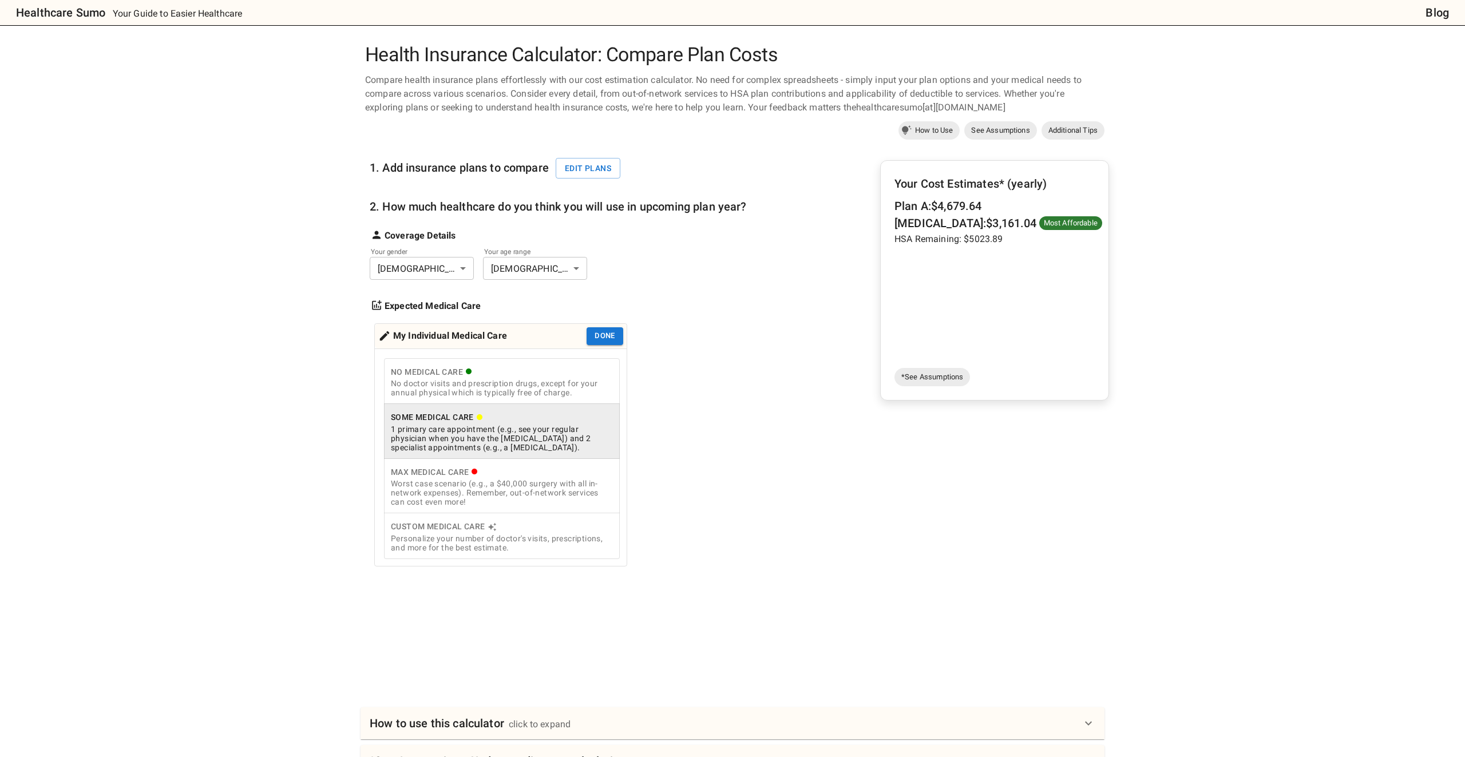
click at [308, 449] on div "Health Insurance Calculator: Compare Plan Costs Compare health insurance plans …" at bounding box center [732, 528] width 1172 height 971
click at [520, 485] on div "Worst case scenario (e.g., a $40,000 surgery with all in-network expenses). Rem…" at bounding box center [502, 492] width 222 height 27
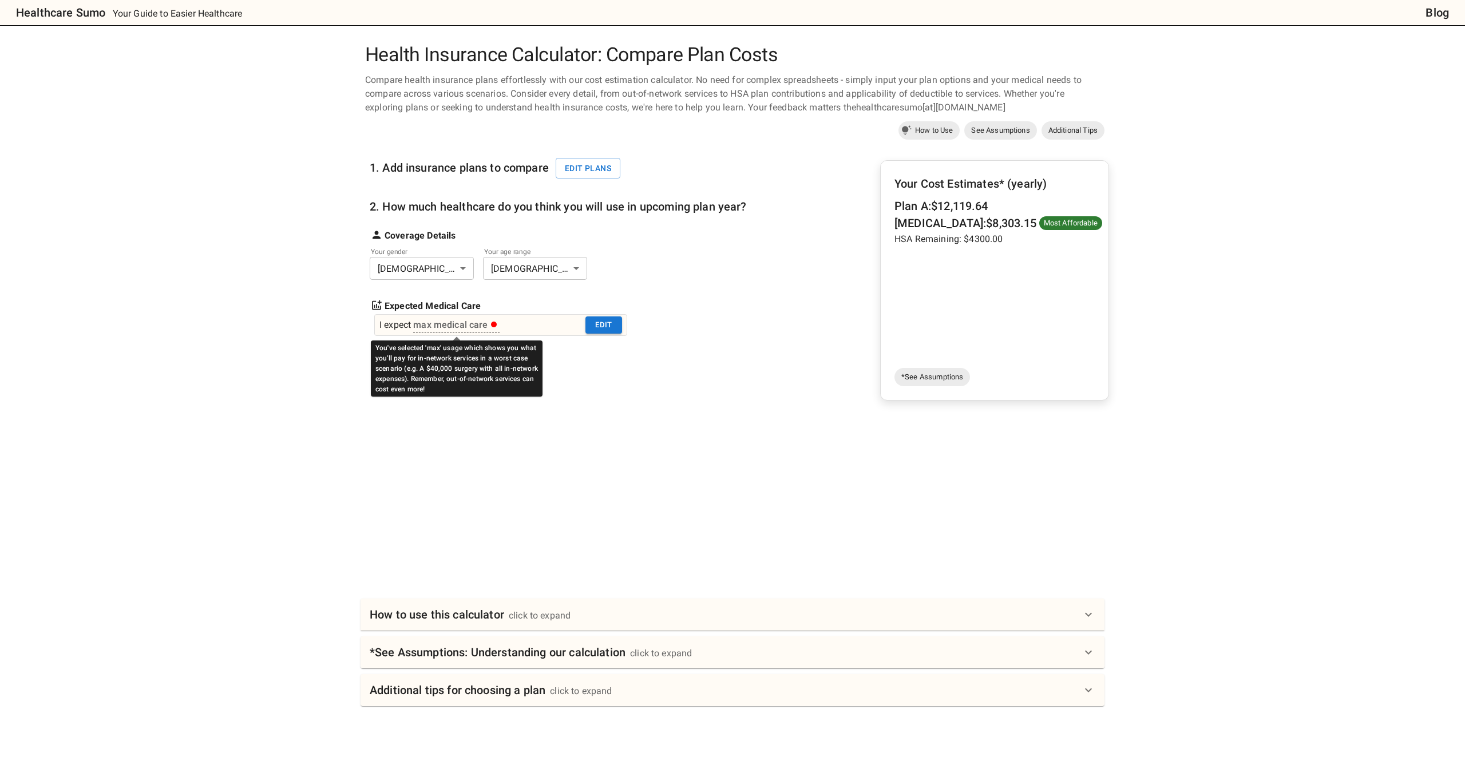
click at [464, 324] on div "max medical care" at bounding box center [455, 325] width 84 height 14
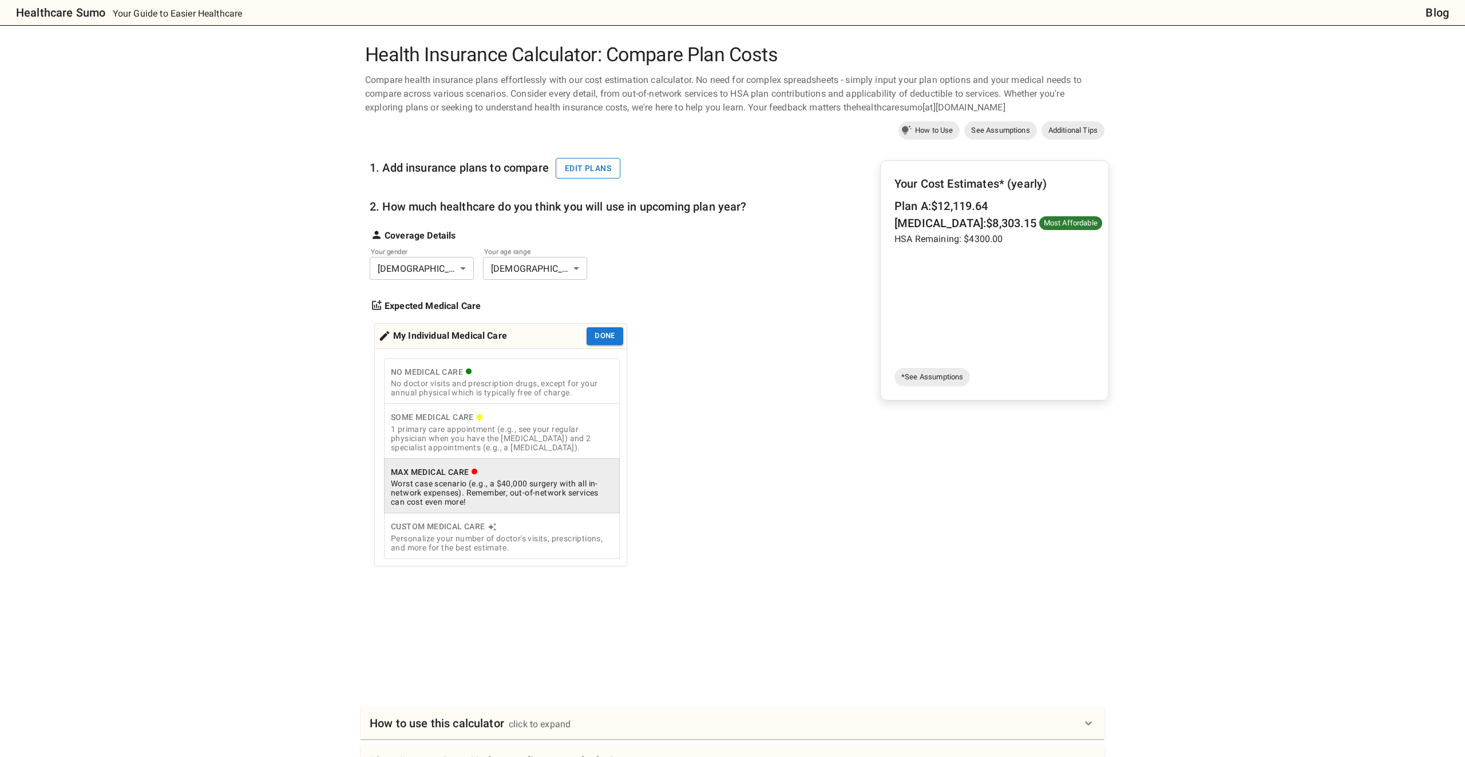
click at [605, 172] on button "Edit plans" at bounding box center [588, 168] width 65 height 21
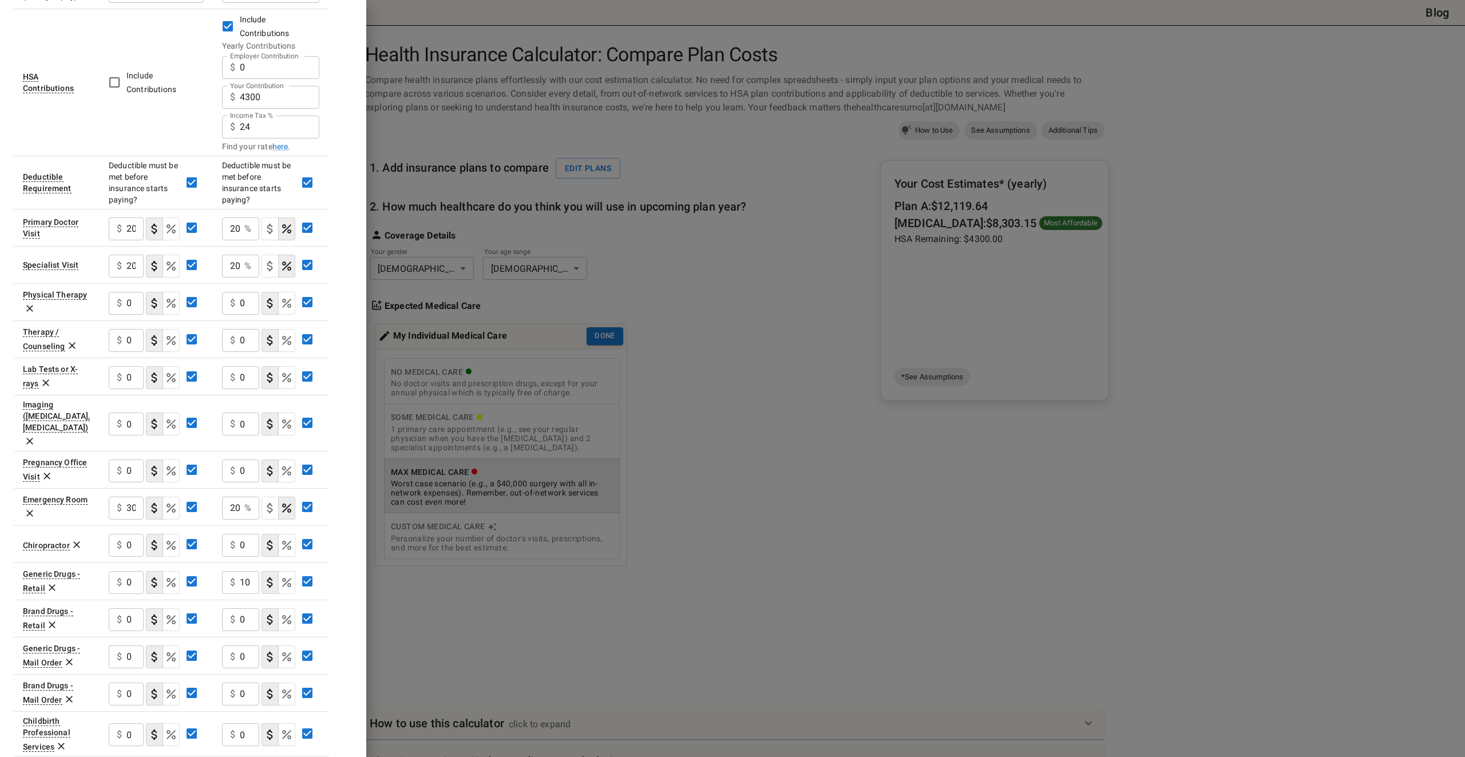
scroll to position [278, 0]
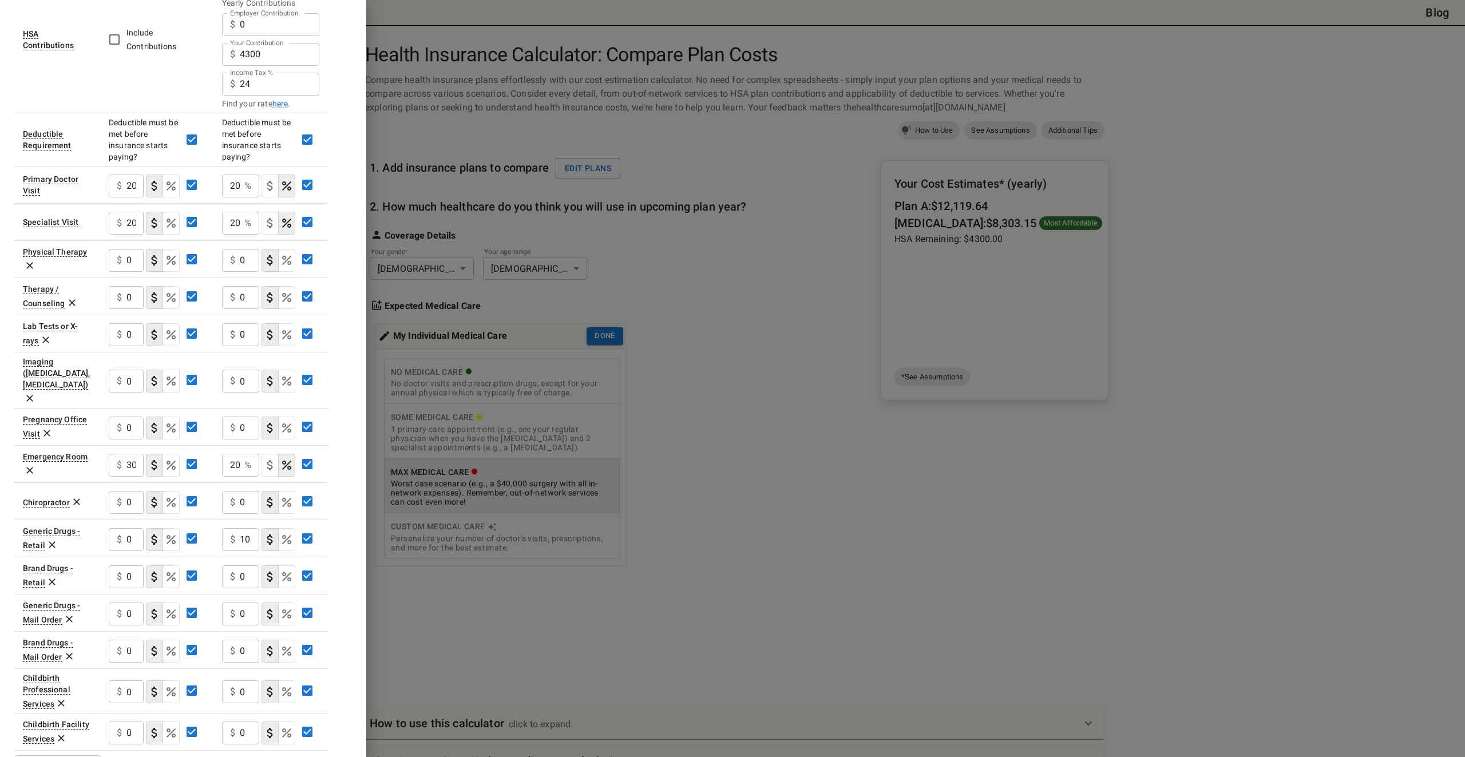
click at [60, 735] on icon at bounding box center [61, 738] width 7 height 7
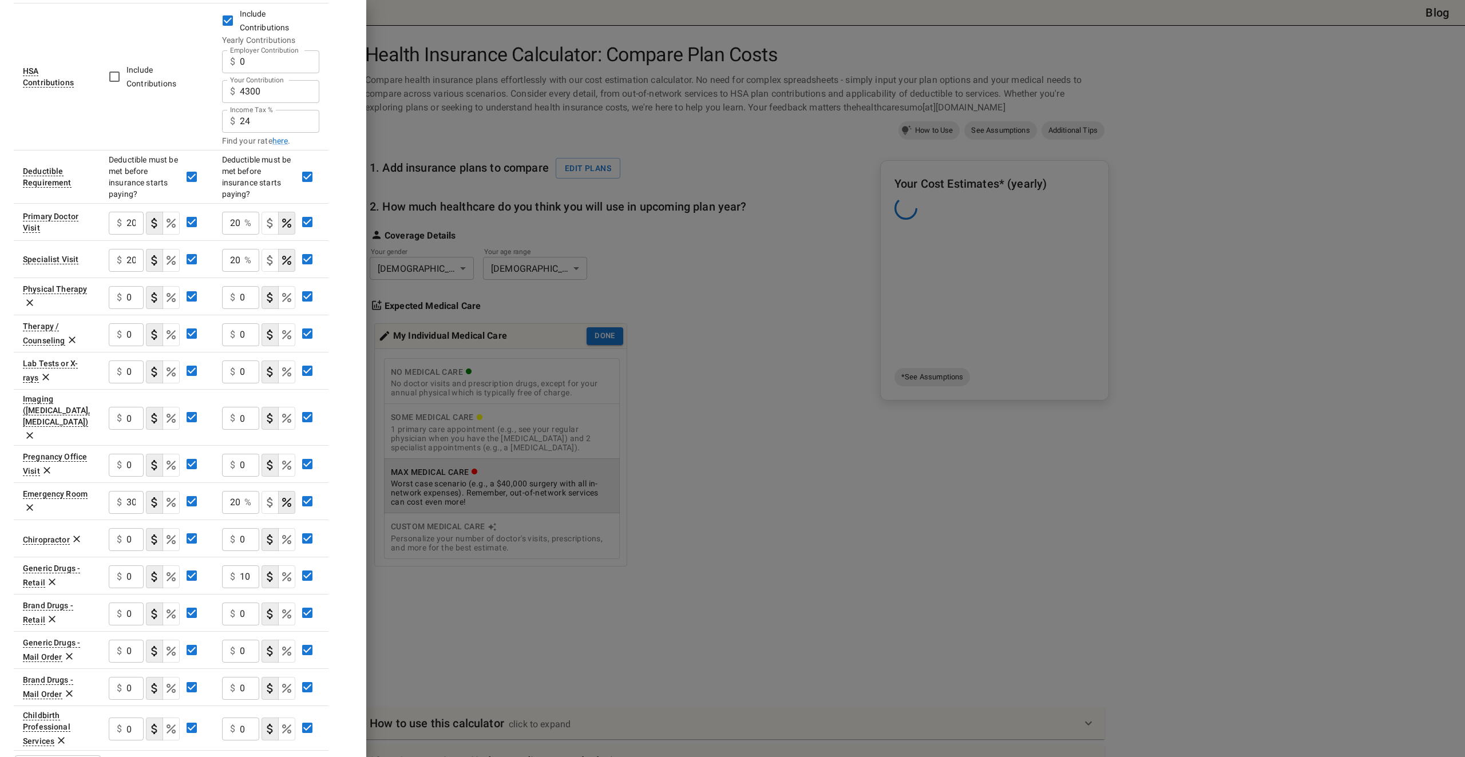
click at [707, 527] on div at bounding box center [732, 378] width 1465 height 757
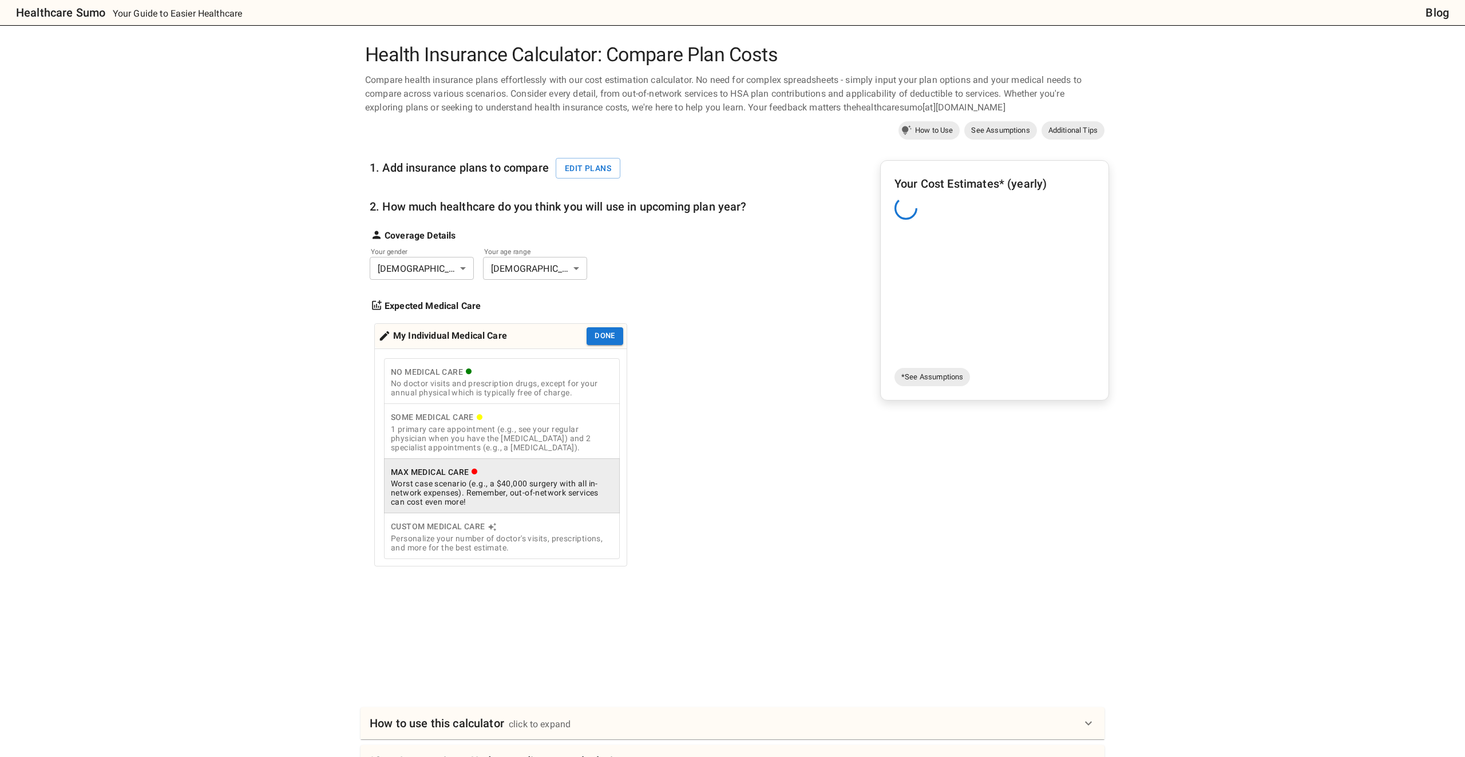
click at [536, 438] on div "1 primary care appointment (e.g., see your regular physician when you have the …" at bounding box center [502, 438] width 222 height 27
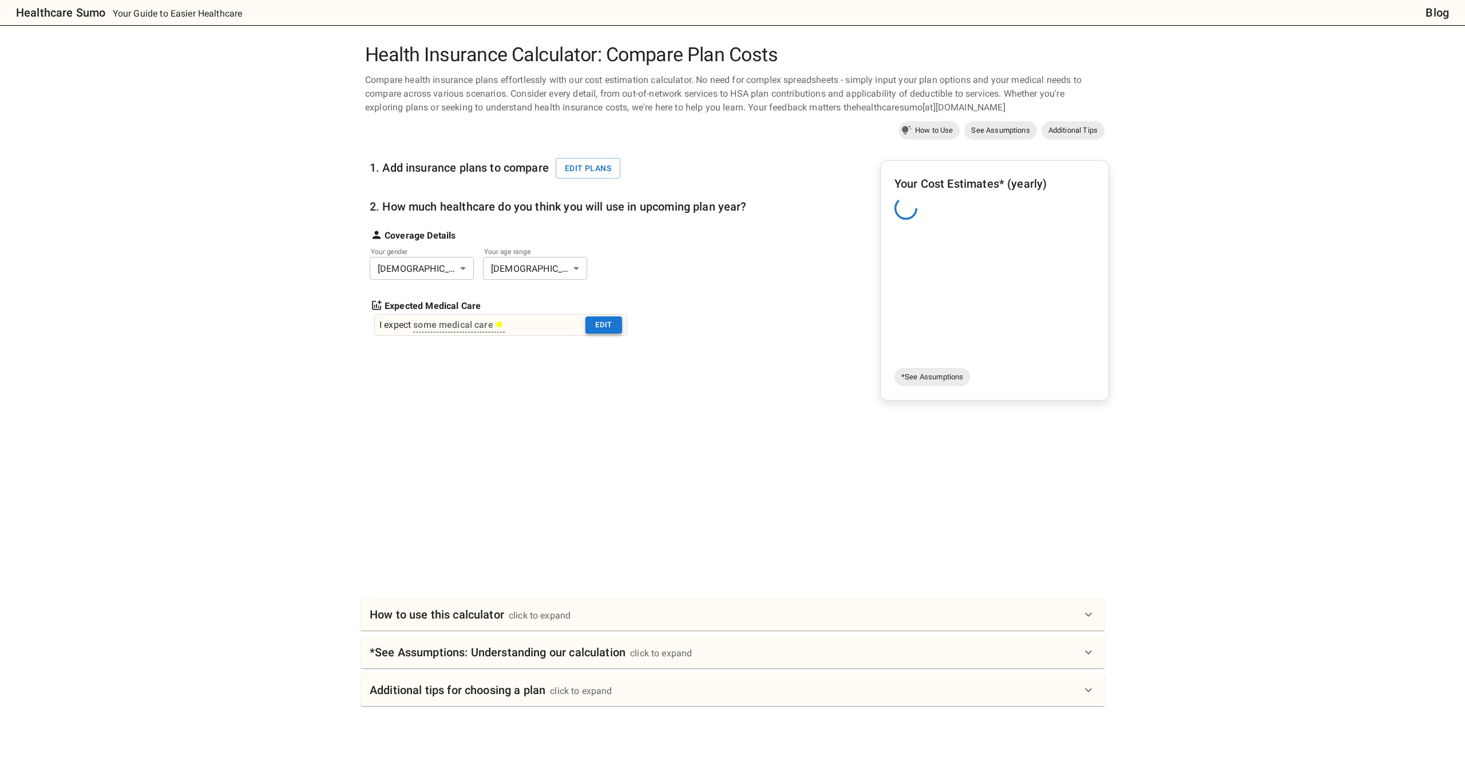
click at [611, 332] on button "Edit" at bounding box center [603, 325] width 37 height 18
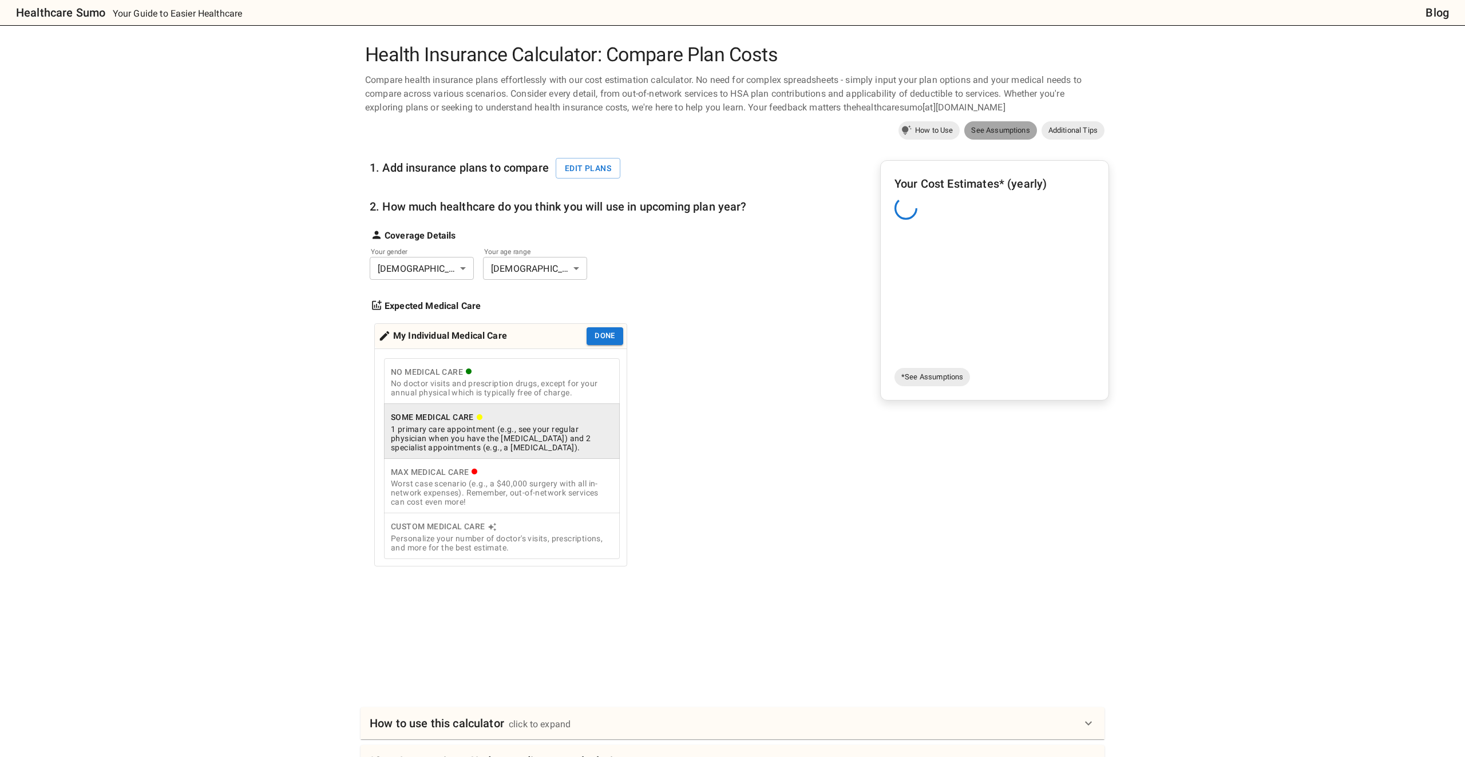
click at [1005, 127] on span "See Assumptions" at bounding box center [1000, 130] width 72 height 11
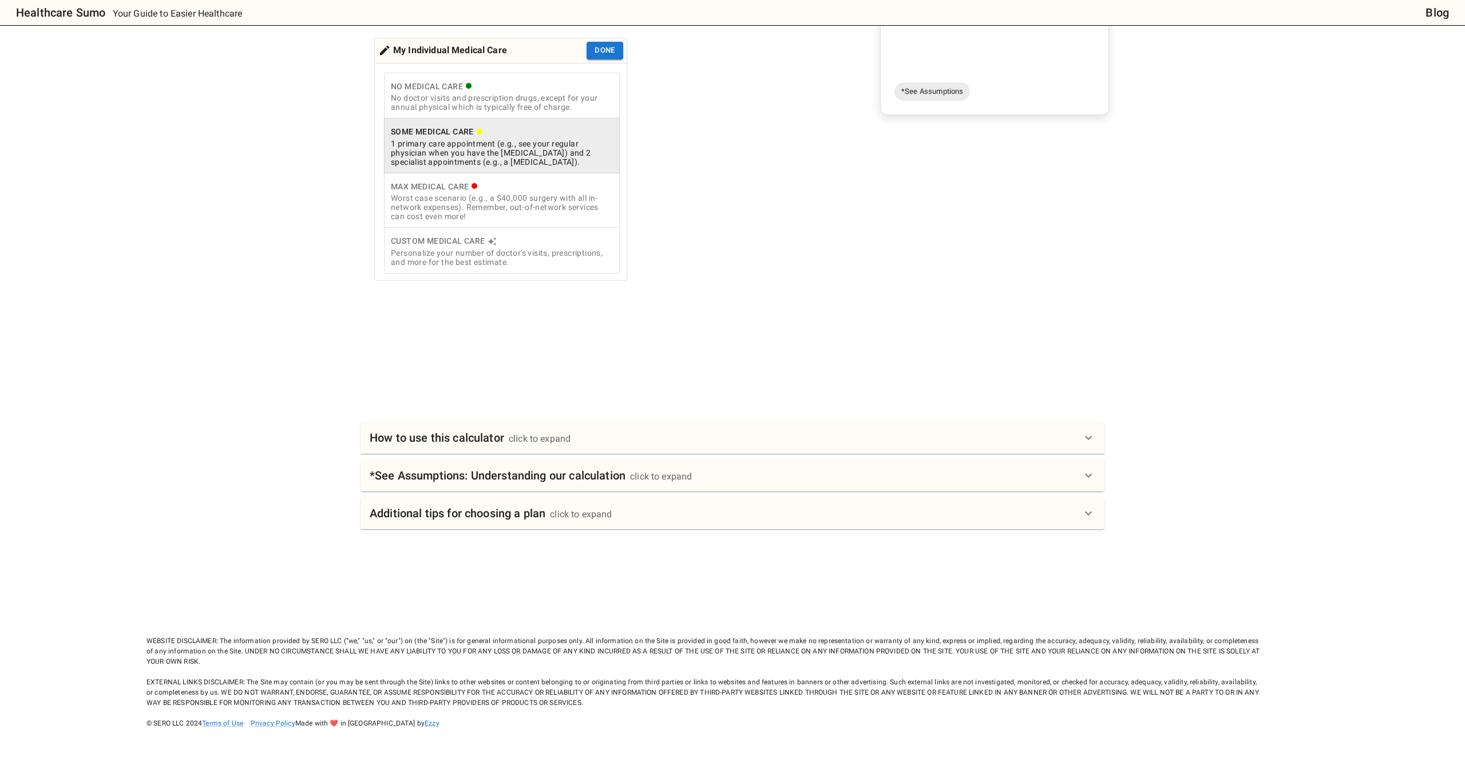
click at [762, 471] on div "*See Assumptions: Understanding our calculation click to expand" at bounding box center [726, 475] width 712 height 18
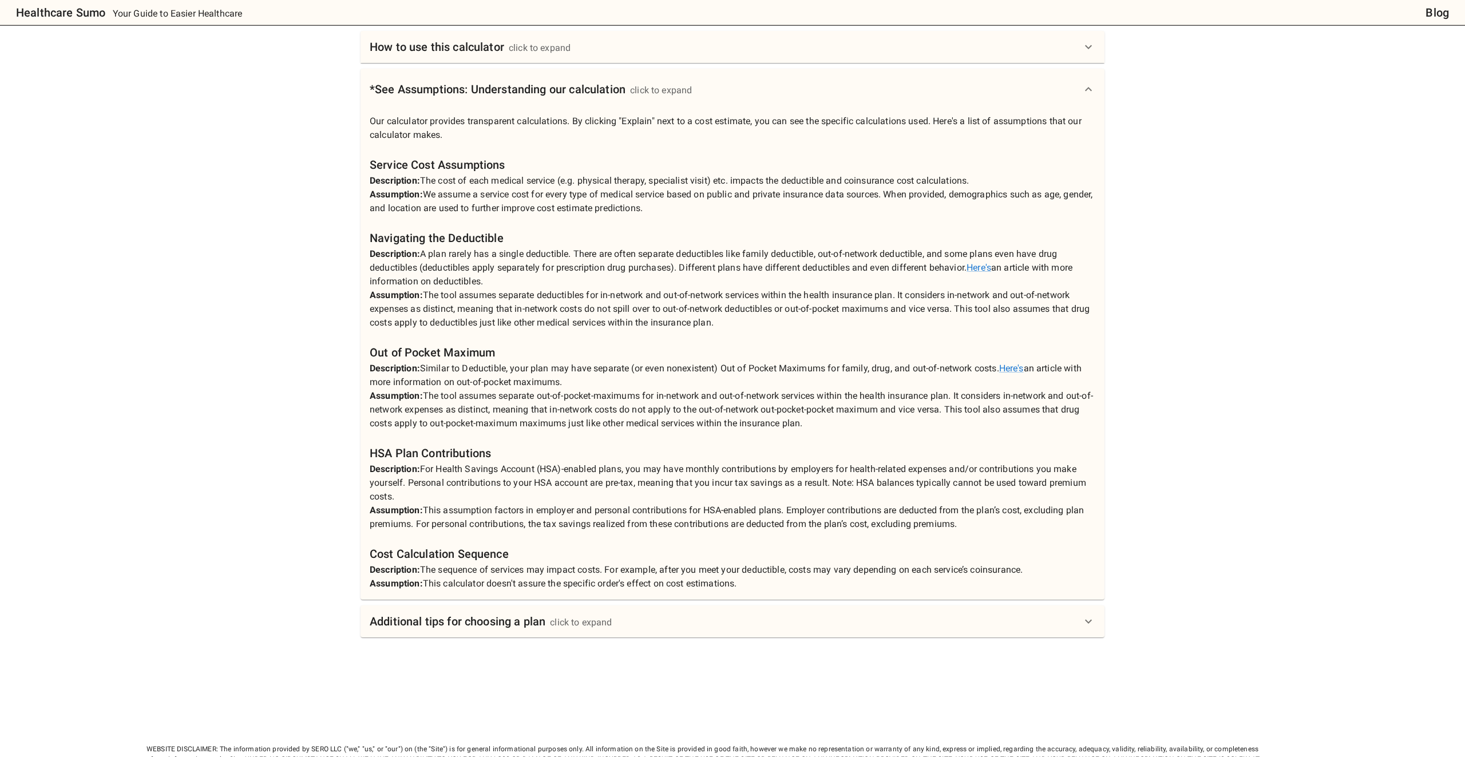
scroll to position [744, 0]
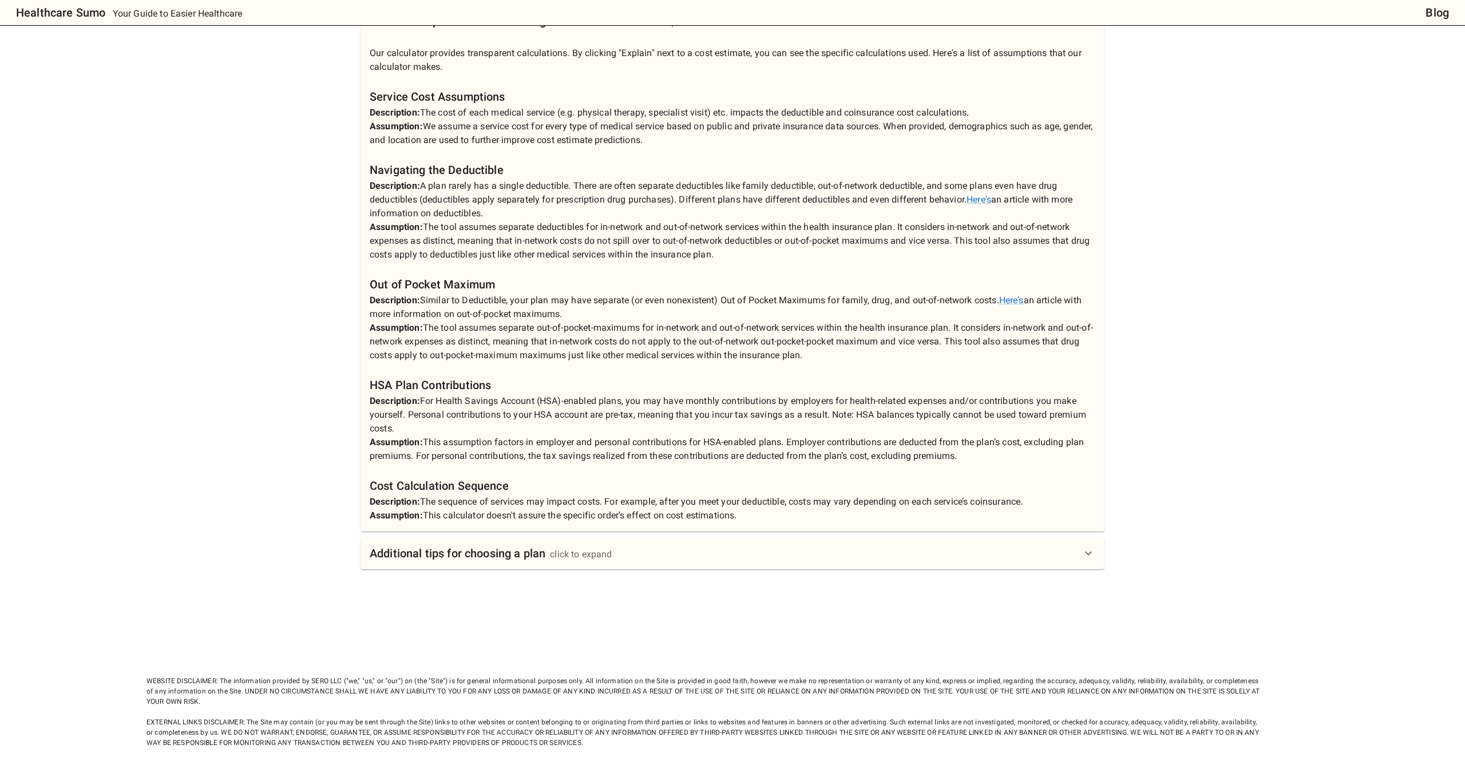
click at [722, 563] on div "Additional tips for choosing a plan click to expand" at bounding box center [726, 553] width 712 height 18
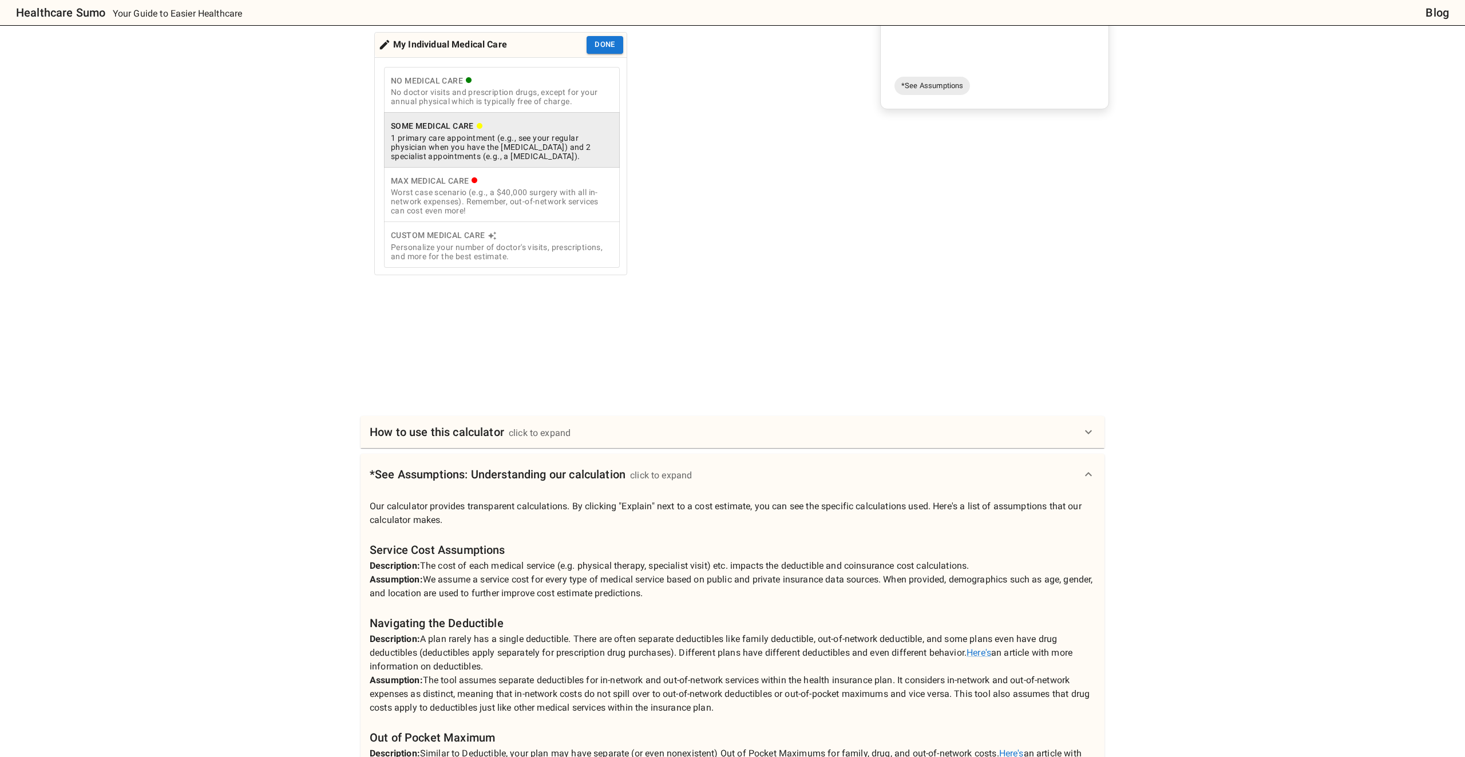
scroll to position [0, 0]
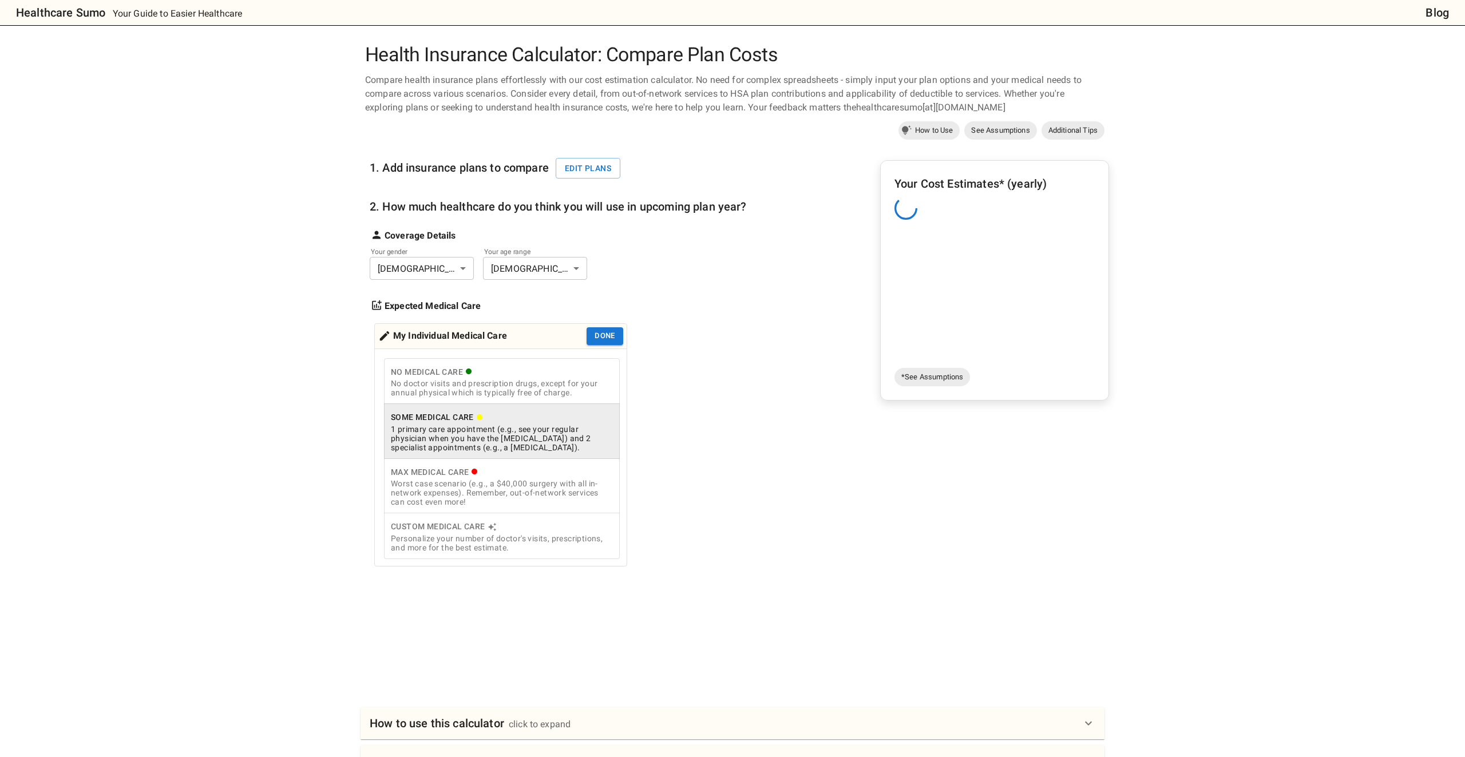
click at [941, 292] on div "Your Cost Estimates* (yearly)" at bounding box center [994, 269] width 200 height 189
click at [607, 166] on button "Edit plans" at bounding box center [588, 168] width 65 height 21
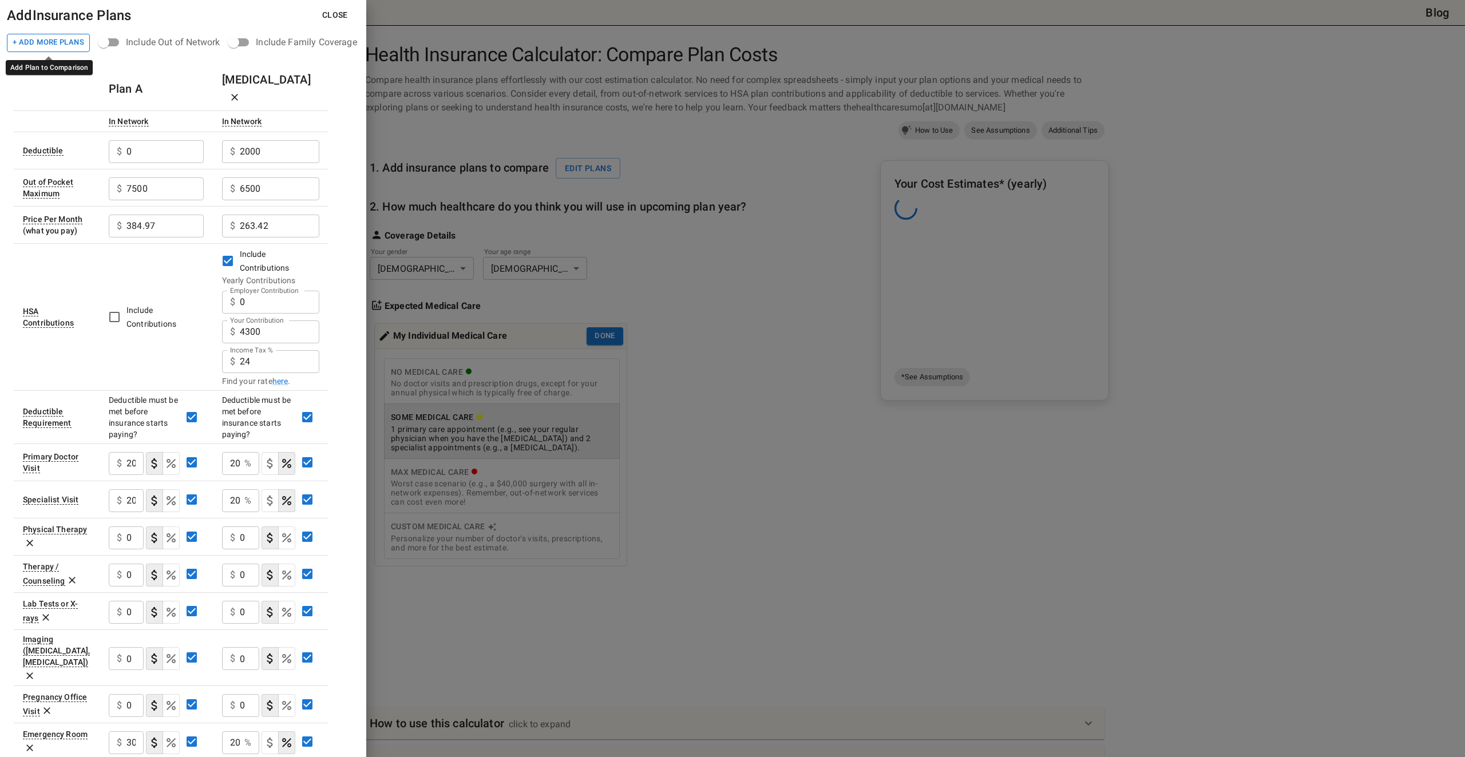
click at [71, 42] on button "+ Add More Plans" at bounding box center [48, 43] width 83 height 18
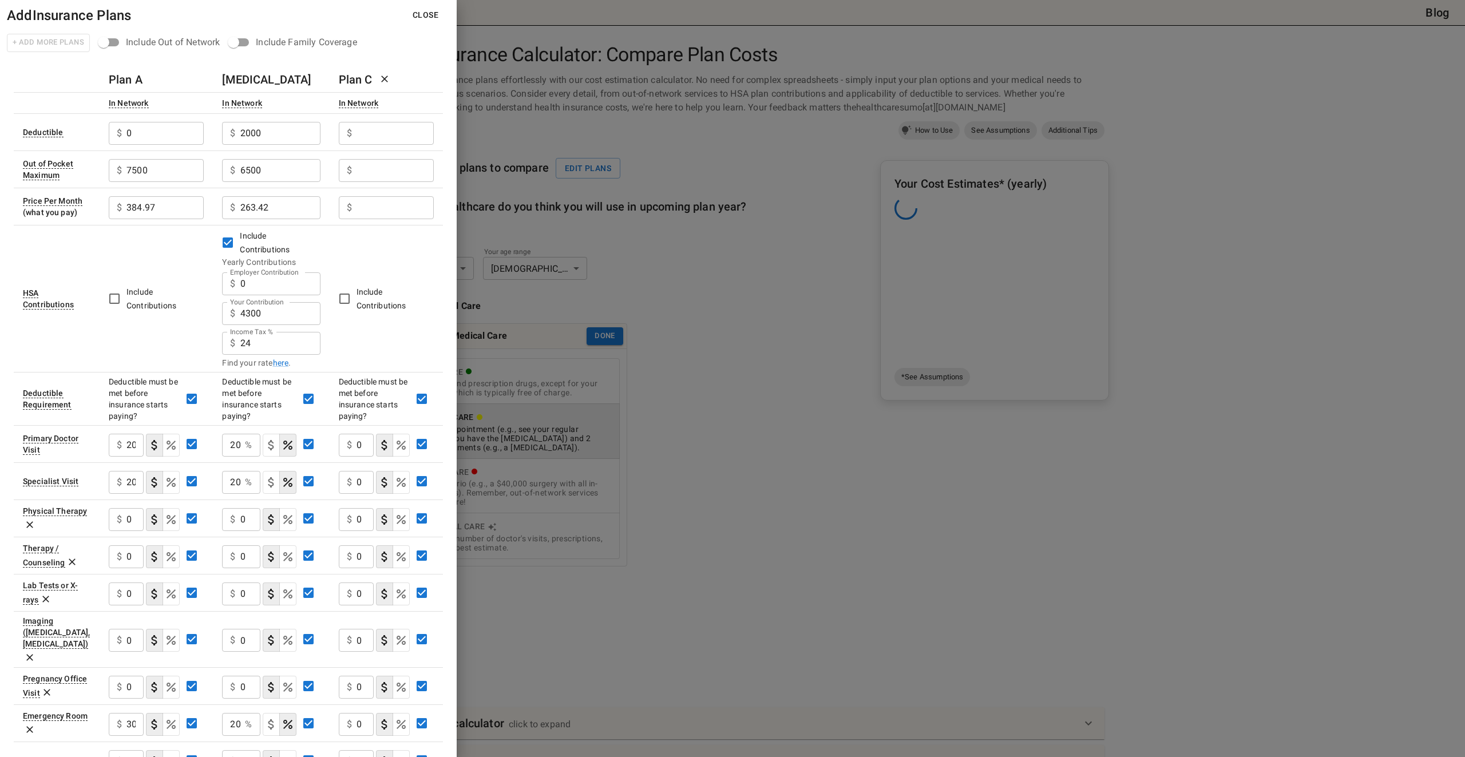
click at [383, 77] on icon at bounding box center [385, 79] width 7 height 7
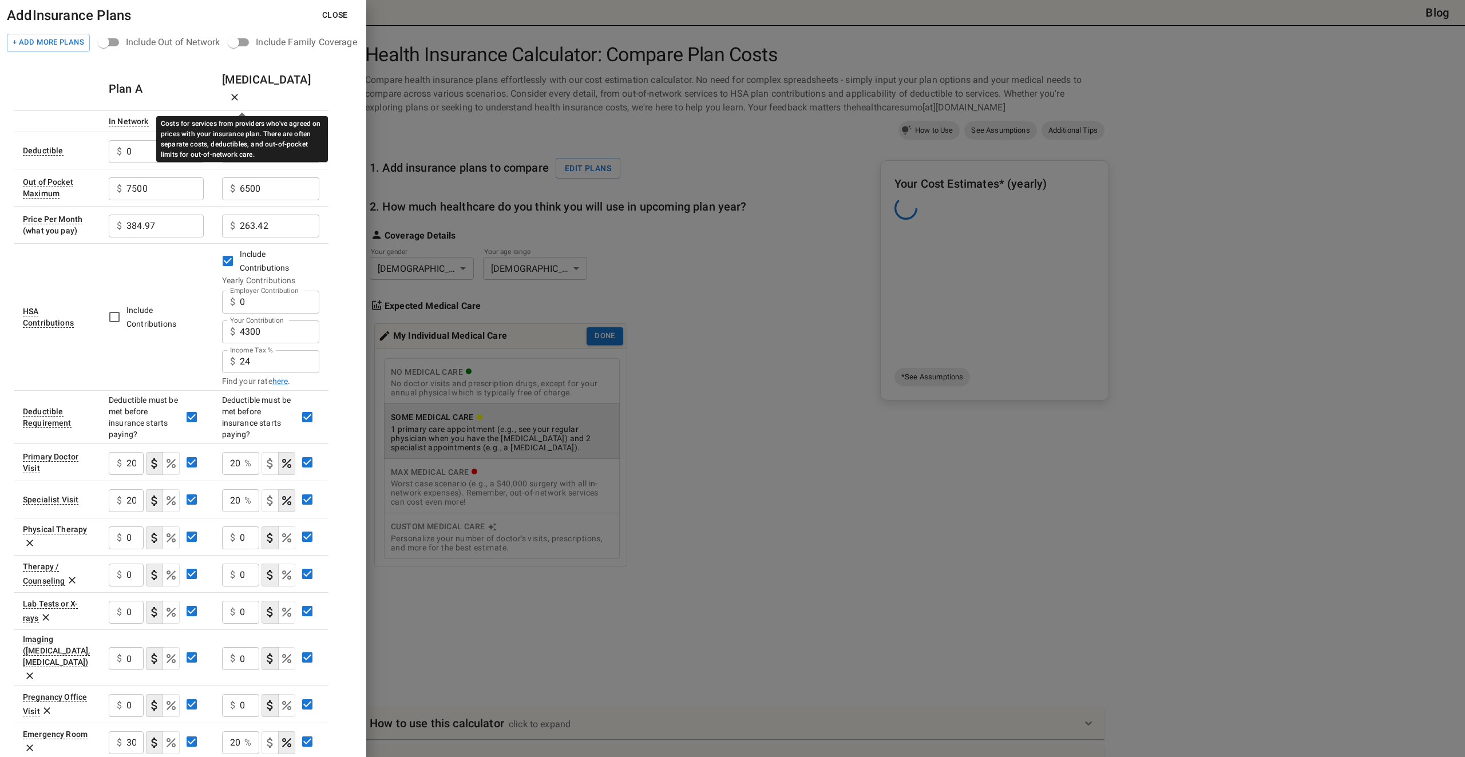
click at [248, 117] on div "In Network" at bounding box center [242, 122] width 40 height 10
click at [185, 39] on div "Include Out of Network" at bounding box center [173, 42] width 94 height 14
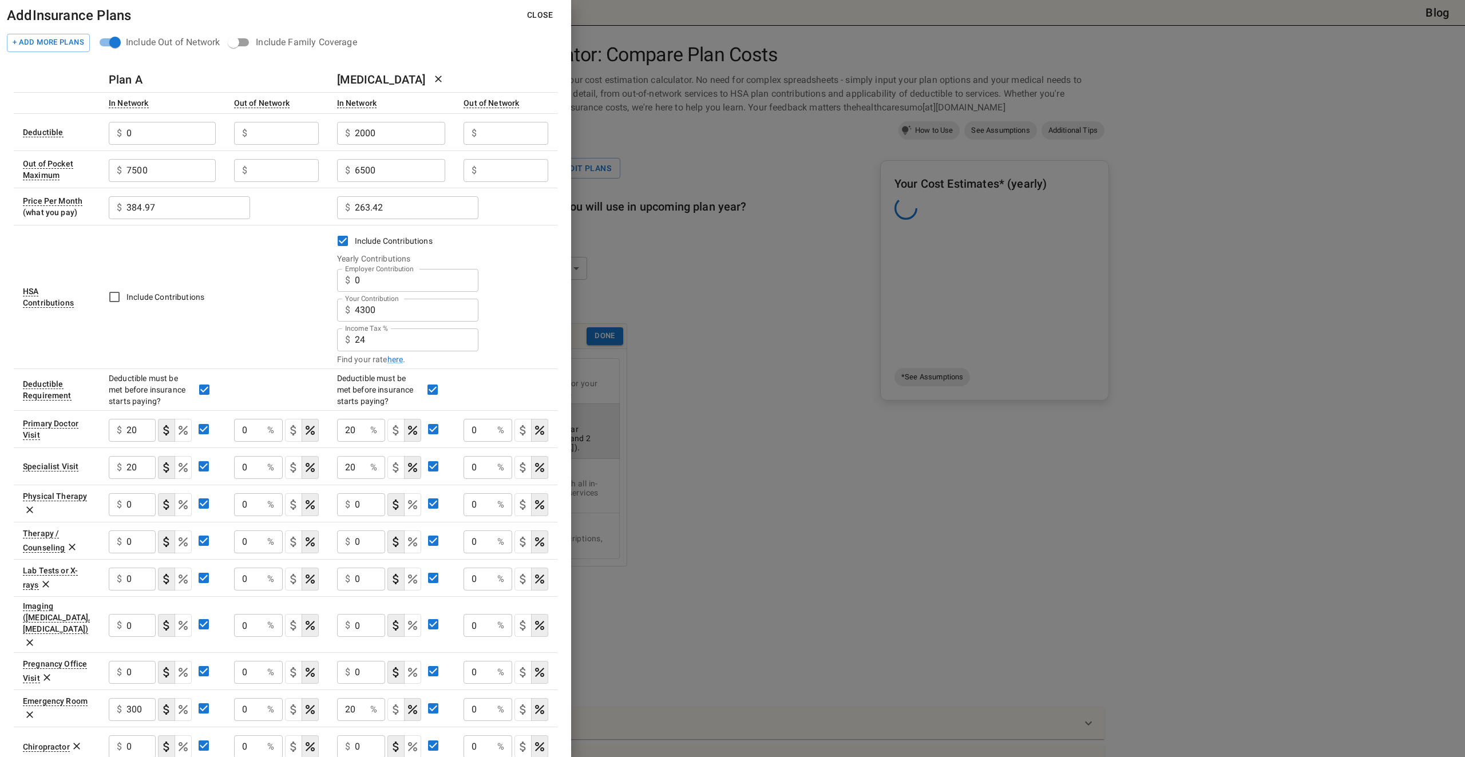
type input "0"
click at [185, 39] on div "Include Out of Network" at bounding box center [173, 42] width 94 height 14
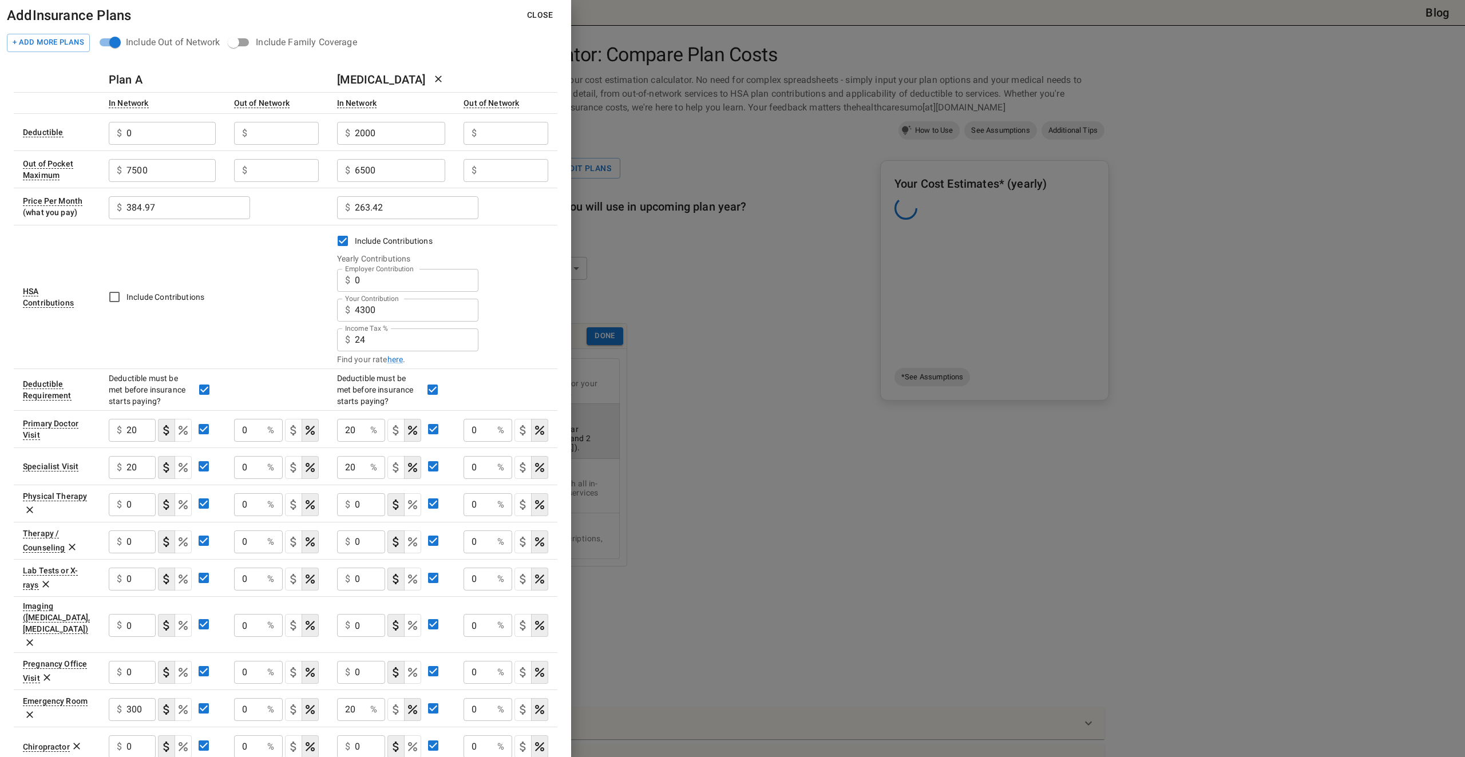
type input "20"
type input "10"
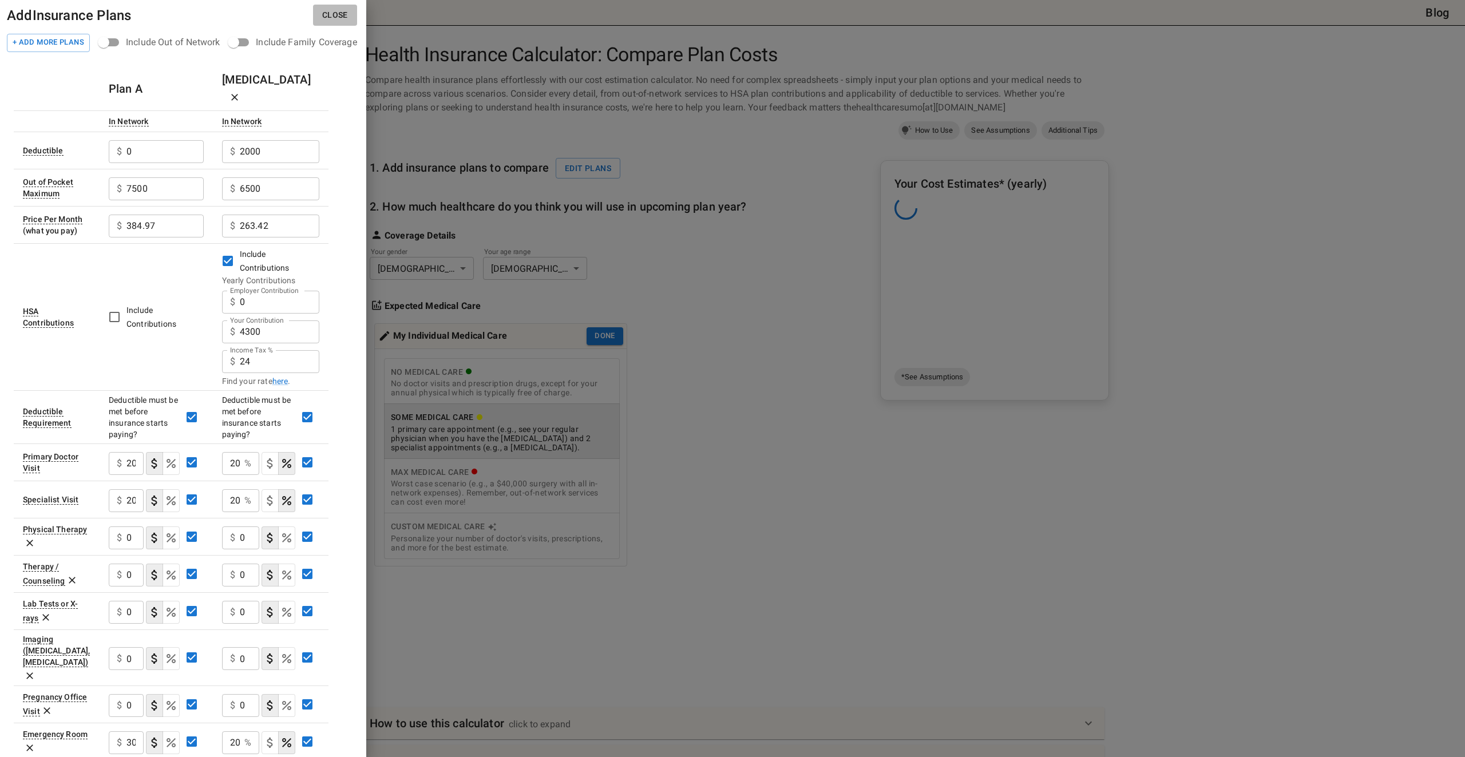
click at [350, 8] on button "Close" at bounding box center [335, 15] width 44 height 21
